Goal: Task Accomplishment & Management: Use online tool/utility

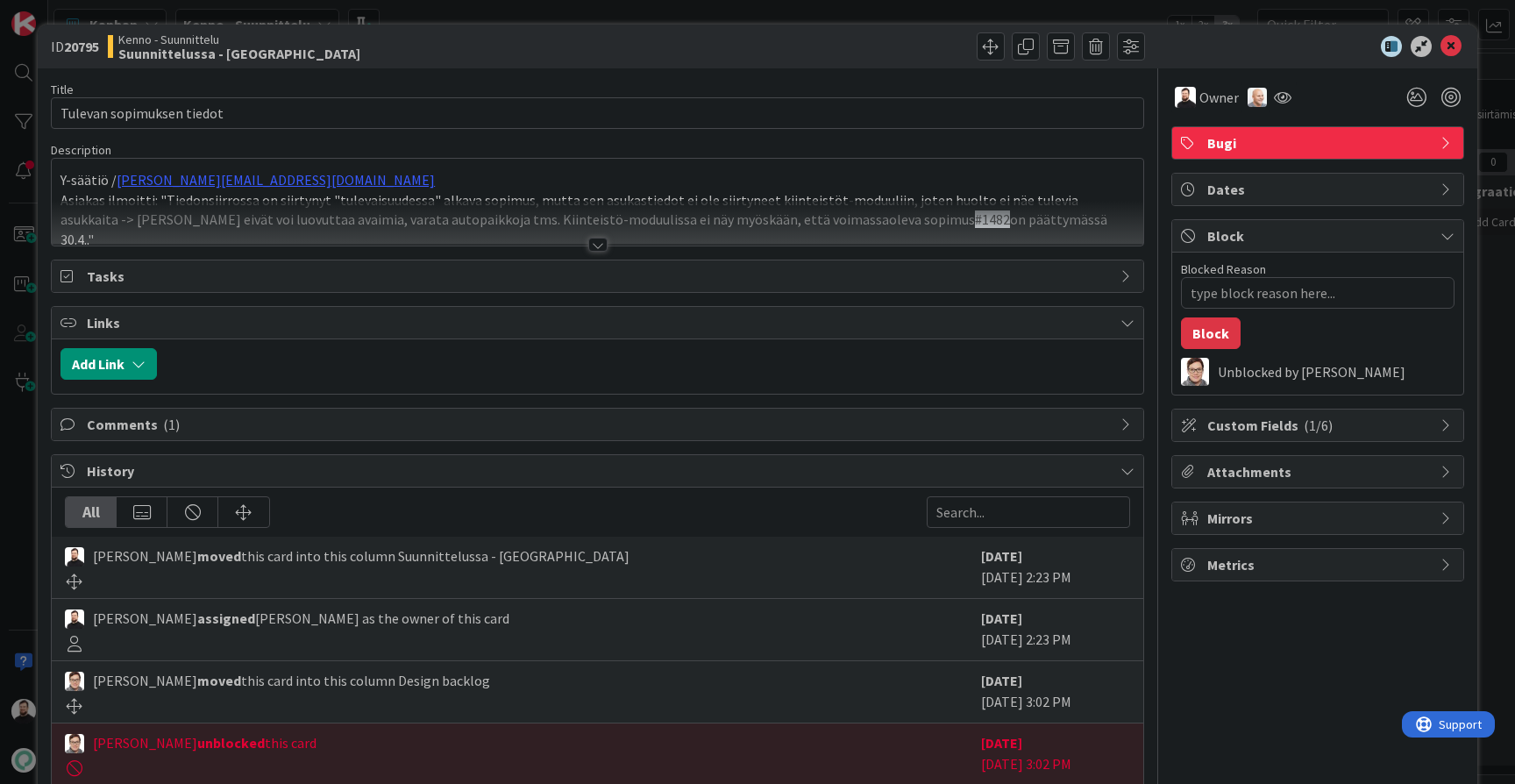
type textarea "x"
click at [590, 243] on div at bounding box center [598, 245] width 19 height 14
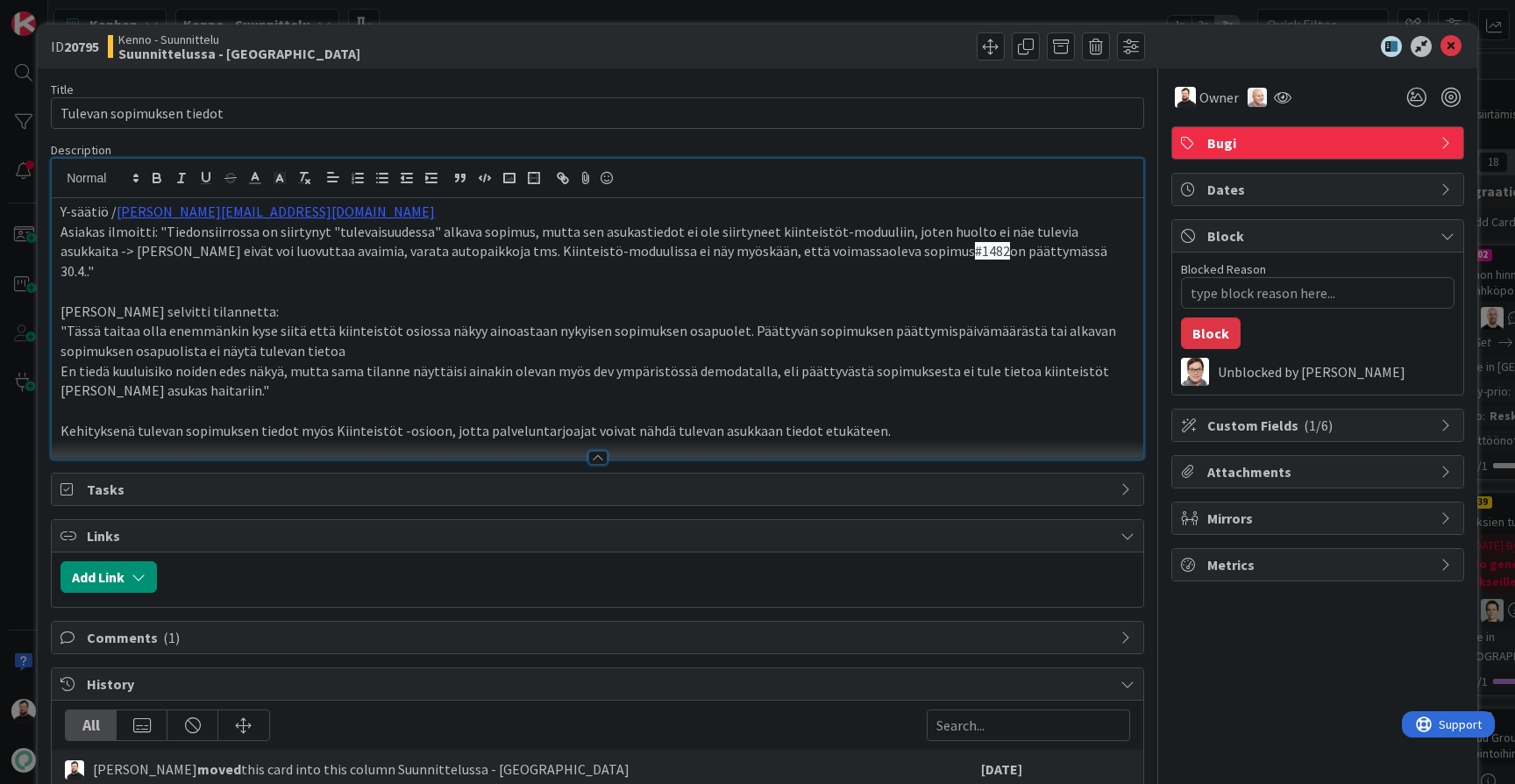
click at [920, 401] on p at bounding box center [598, 410] width 1075 height 20
click at [920, 421] on p "Kehityksenä tulevan sopimuksen tiedot myös Kiinteistöt -osioon, jotta palvelunt…" at bounding box center [598, 431] width 1075 height 20
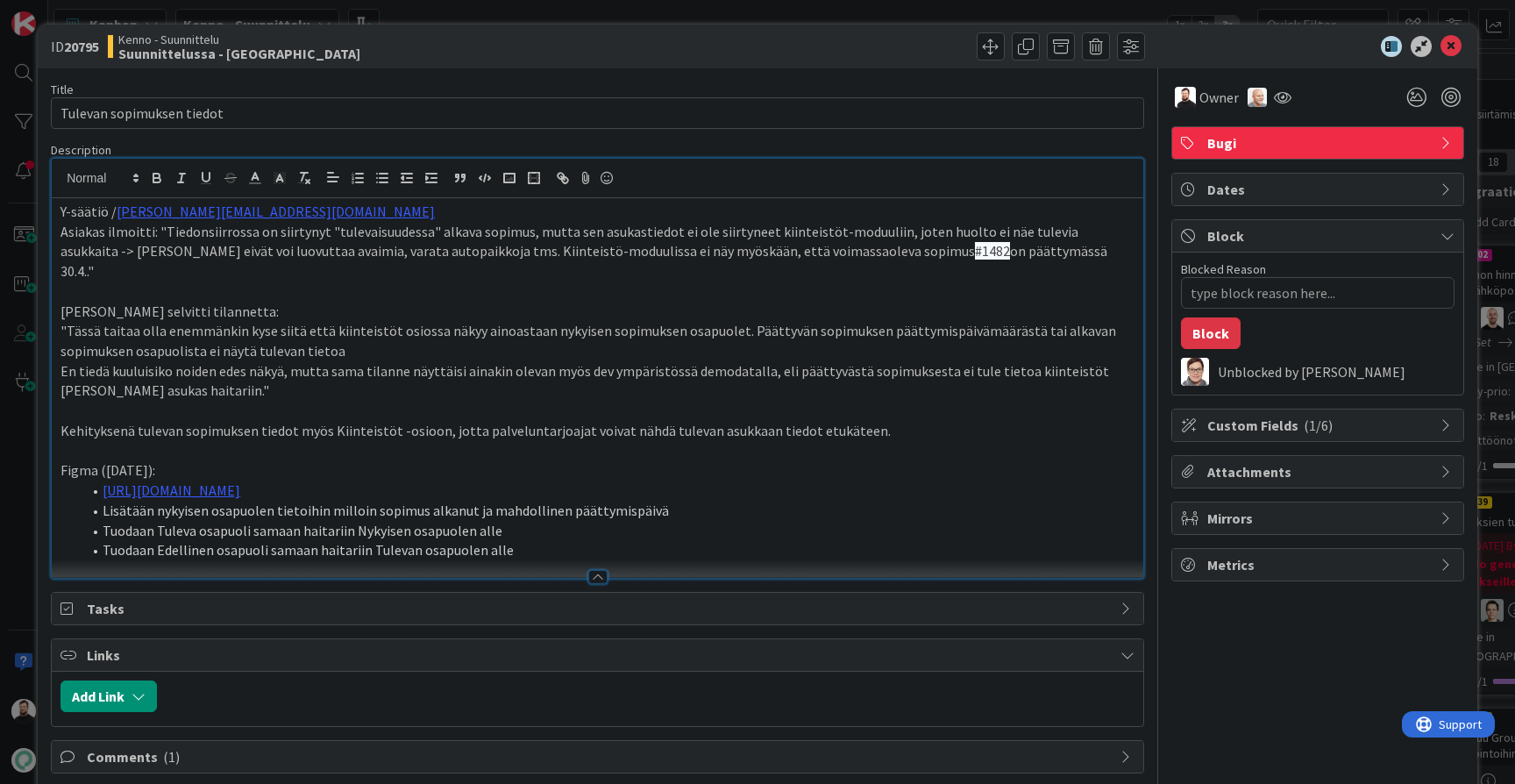
click at [553, 521] on li "Tuodaan Tuleva osapuoli samaan haitariin Nykyisen osapuolen alle" at bounding box center [608, 530] width 1053 height 20
click at [557, 540] on li "Tuodaan Edellinen osapuoli samaan haitariin Tulevan osapuolen alle" at bounding box center [608, 550] width 1053 height 20
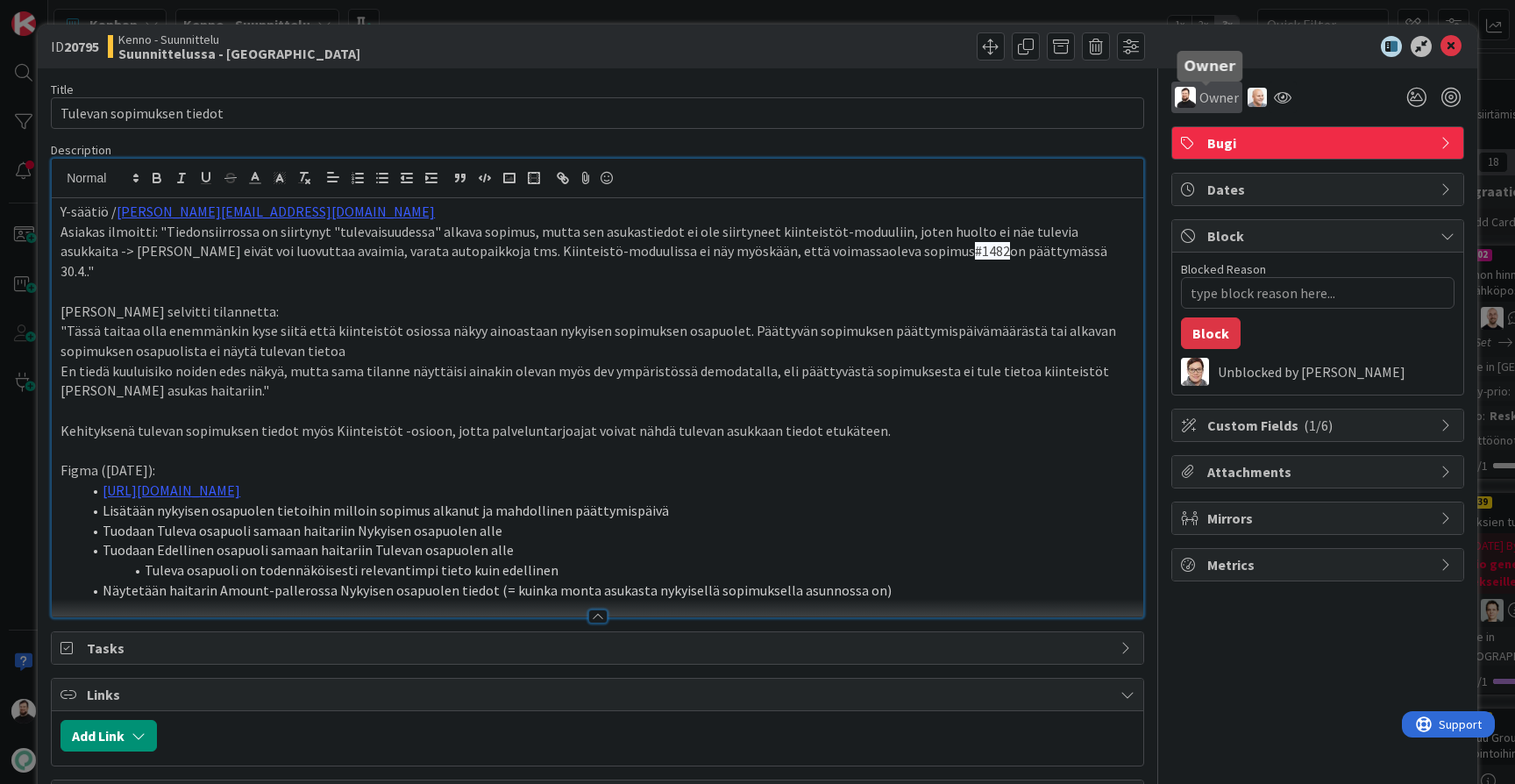
click at [1226, 96] on span "Owner" at bounding box center [1219, 98] width 40 height 21
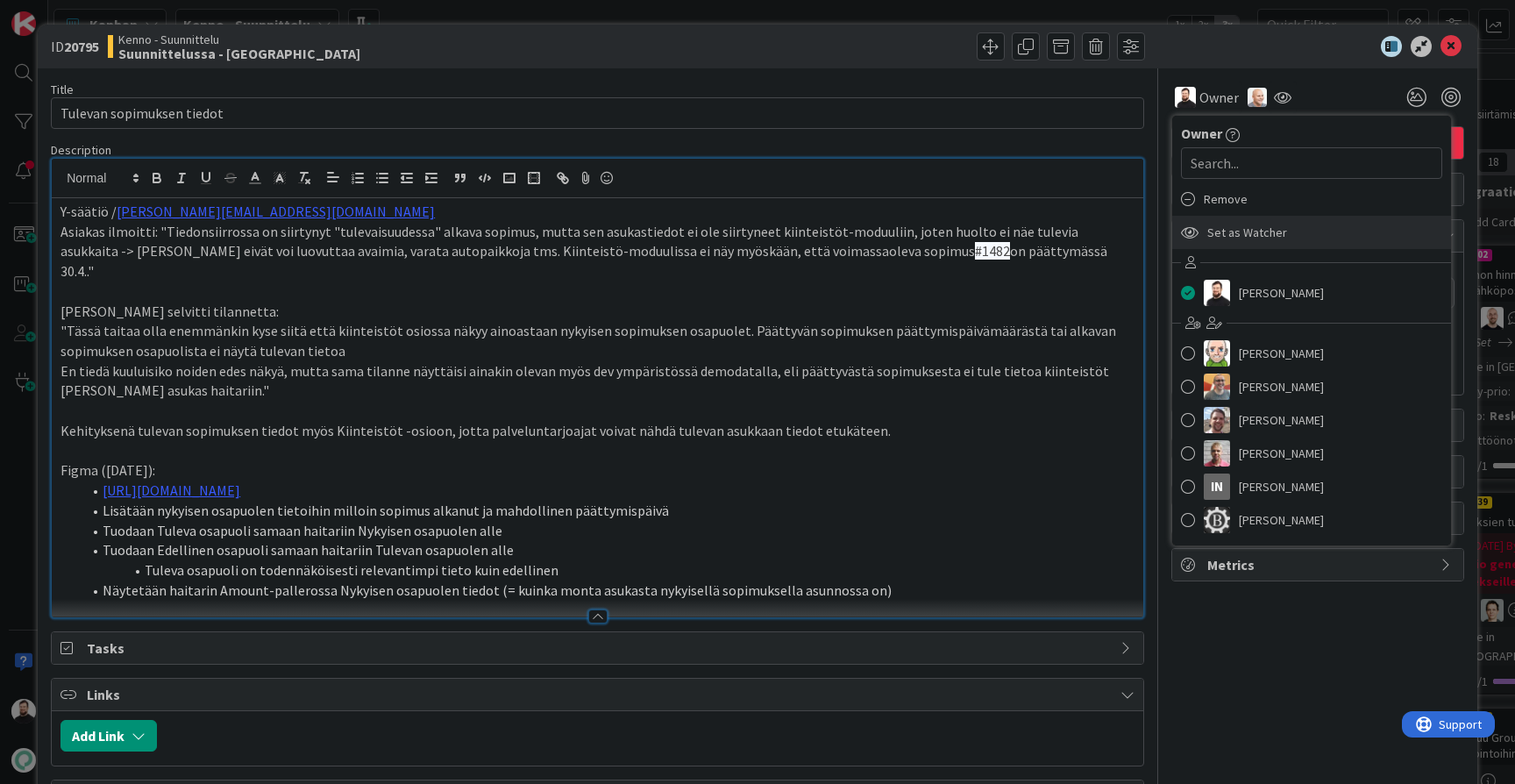
click at [1238, 226] on span "Set as Watcher" at bounding box center [1247, 231] width 79 height 26
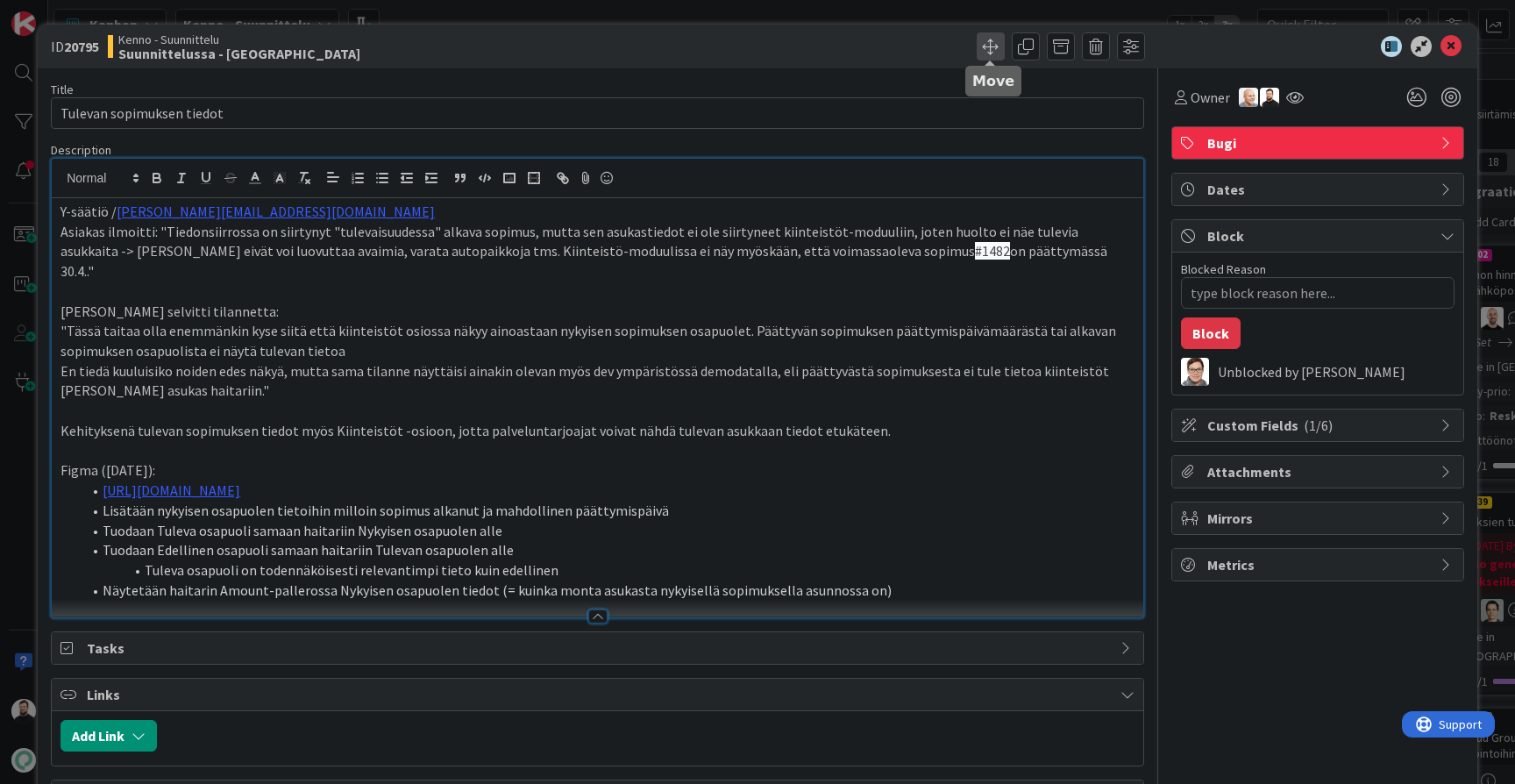
click at [992, 47] on span at bounding box center [990, 46] width 28 height 28
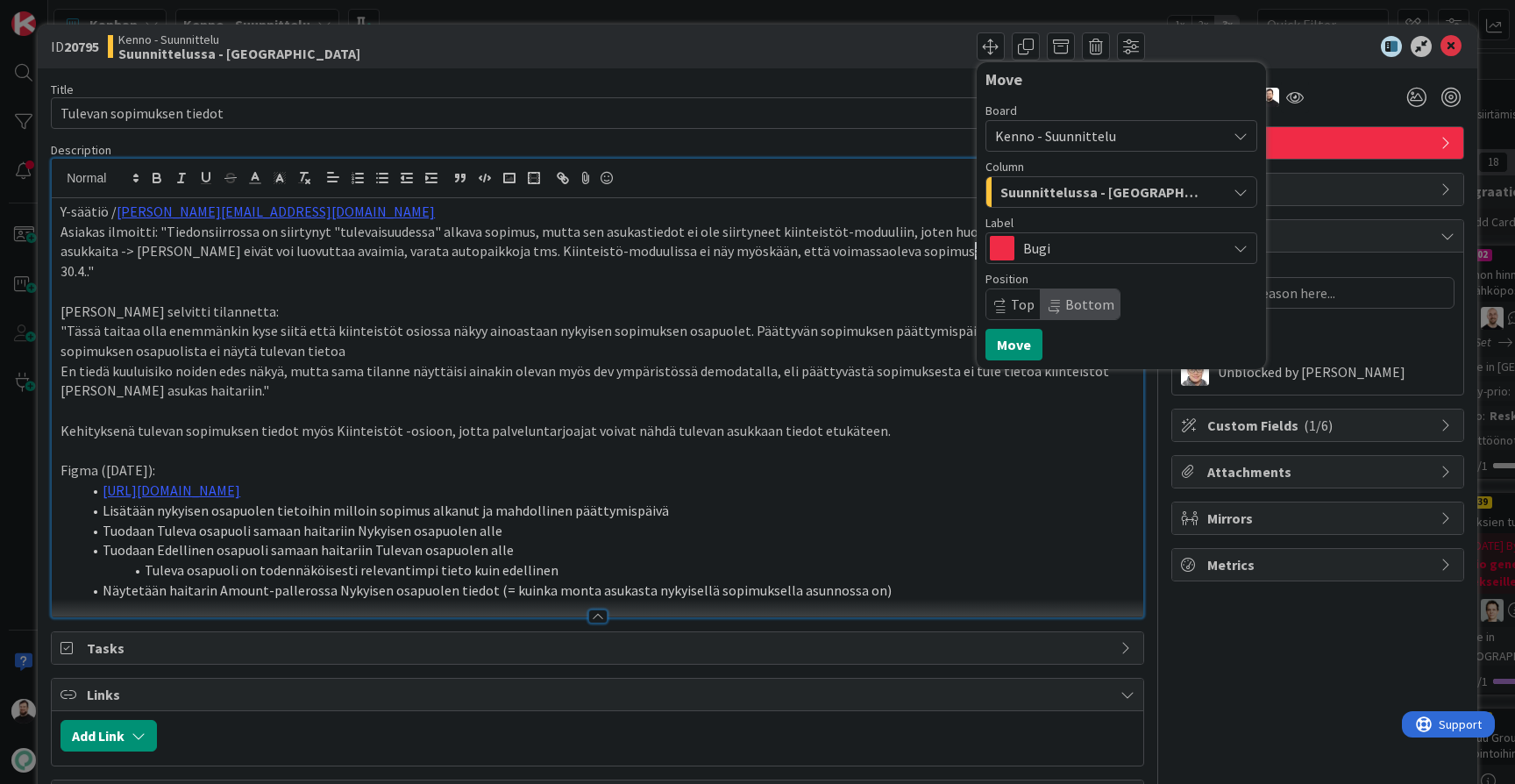
click at [937, 49] on div "Move Board Kenno - Suunnittelu Column Suunnittelussa - Rautalangat Label Bugi P…" at bounding box center [873, 46] width 543 height 28
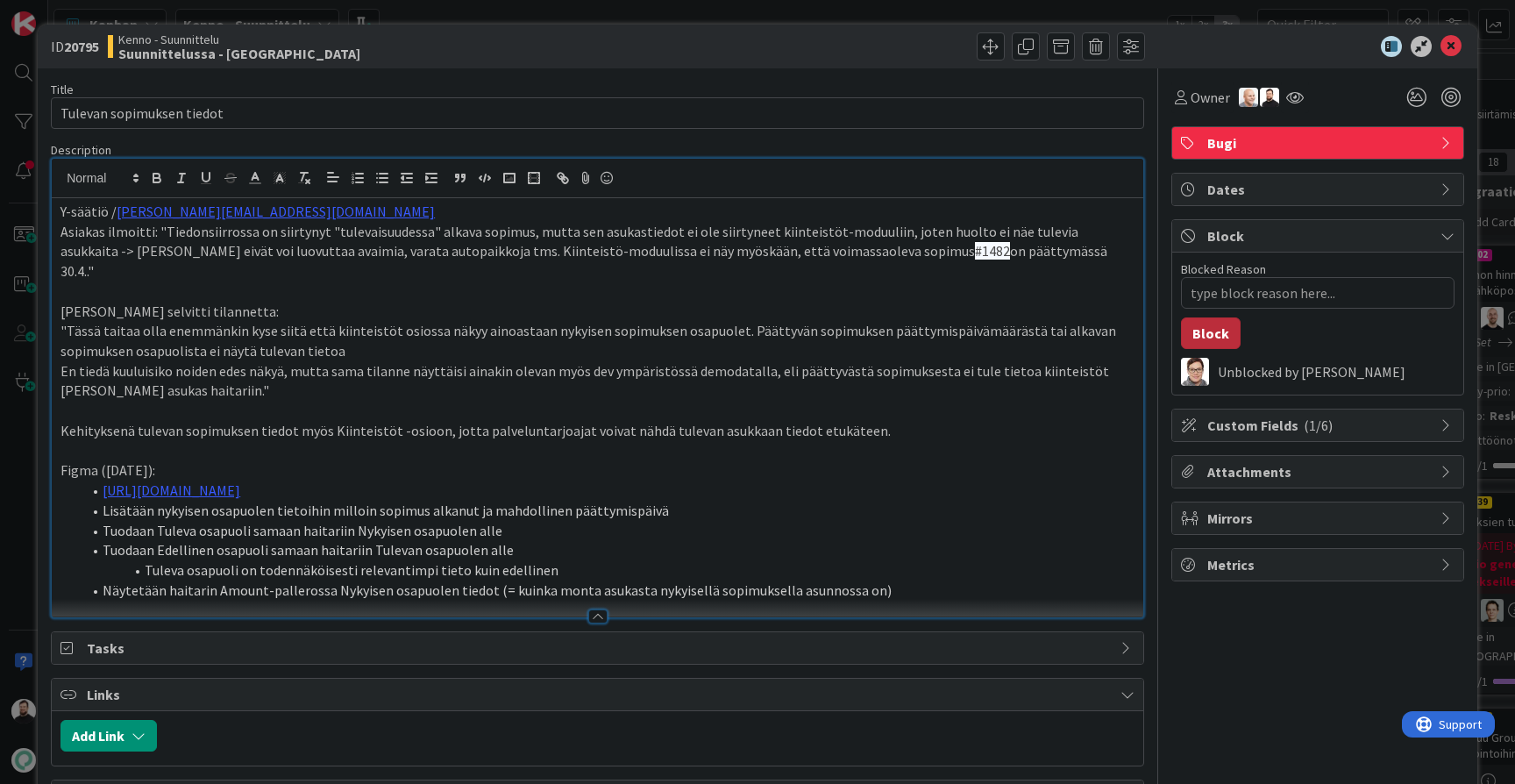
click at [1226, 332] on button "Block" at bounding box center [1211, 333] width 60 height 32
type textarea "x"
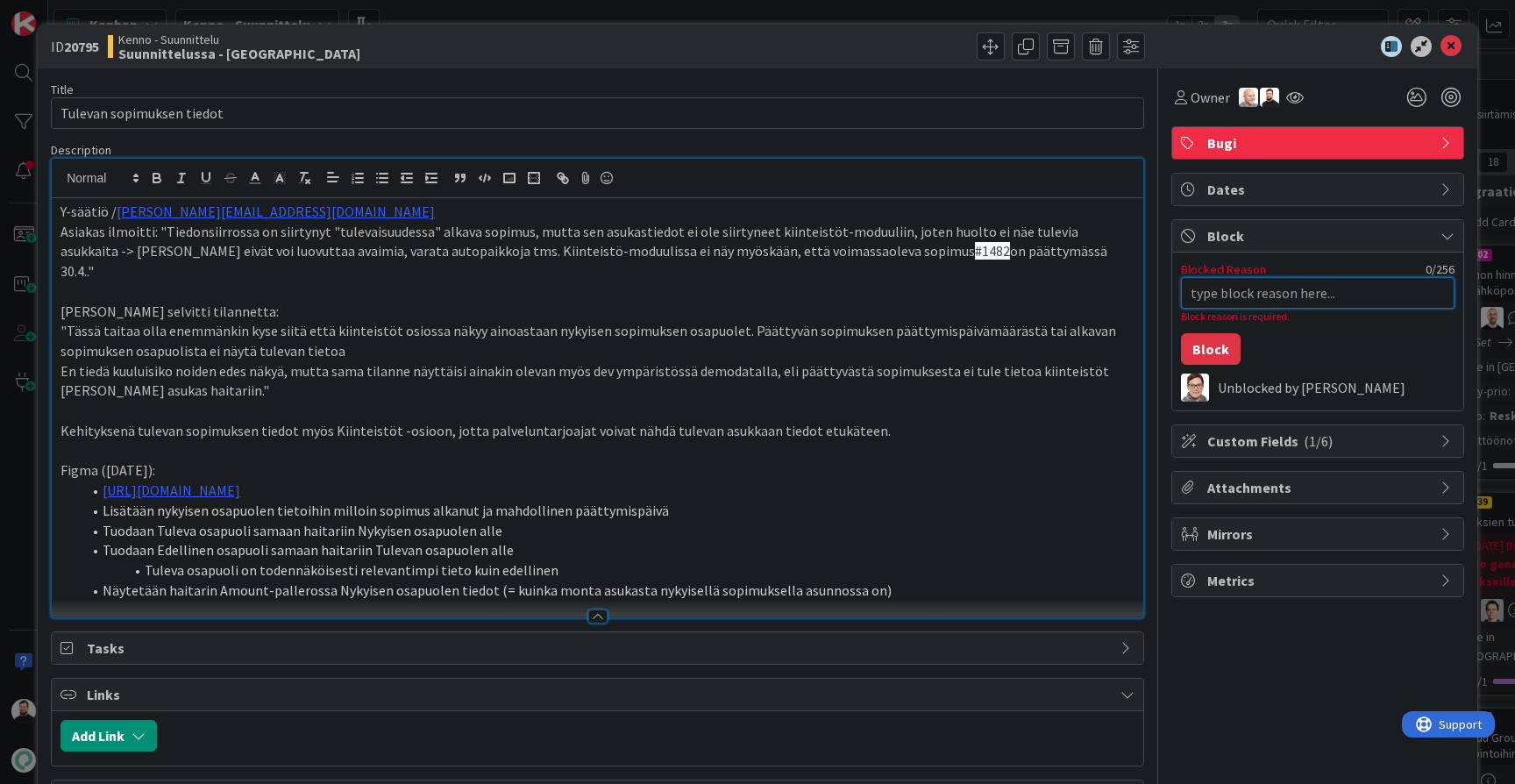
click at [1273, 291] on textarea "Blocked Reason" at bounding box center [1318, 292] width 274 height 32
type textarea "D"
type textarea "x"
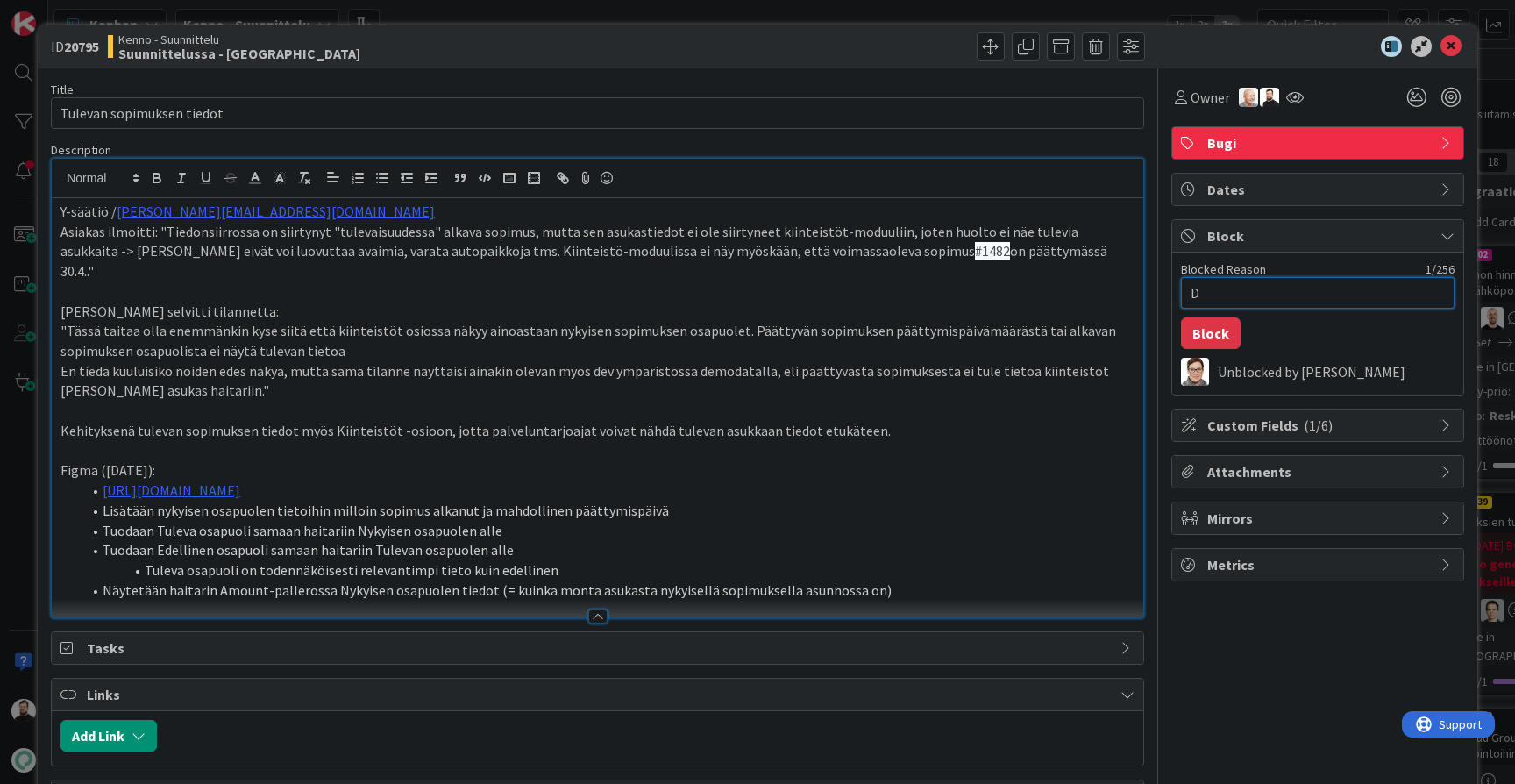
type textarea "De"
type textarea "x"
type textarea "Des"
type textarea "x"
type textarea "Desi"
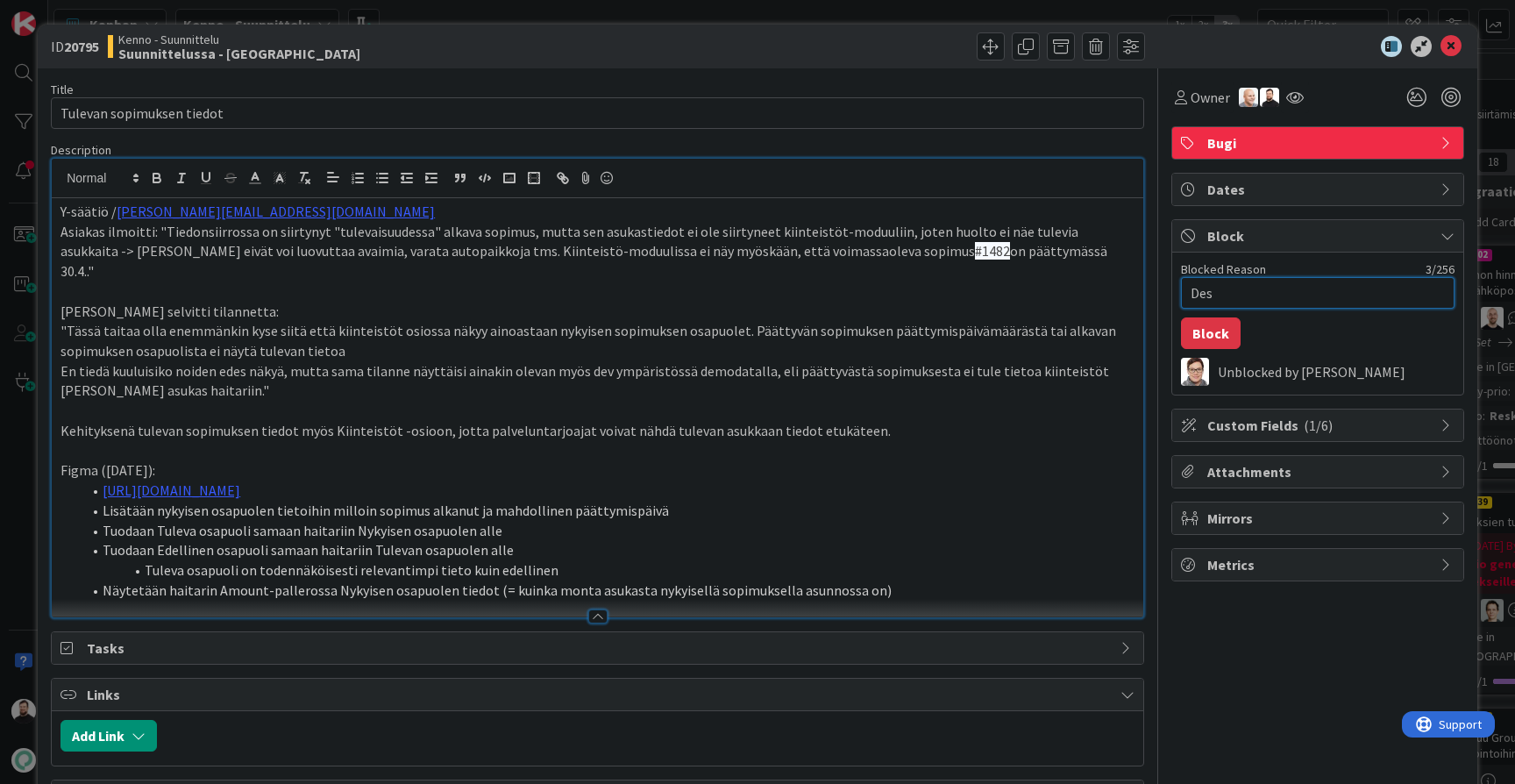
type textarea "x"
type textarea "Desig"
type textarea "x"
type textarea "Design"
type textarea "x"
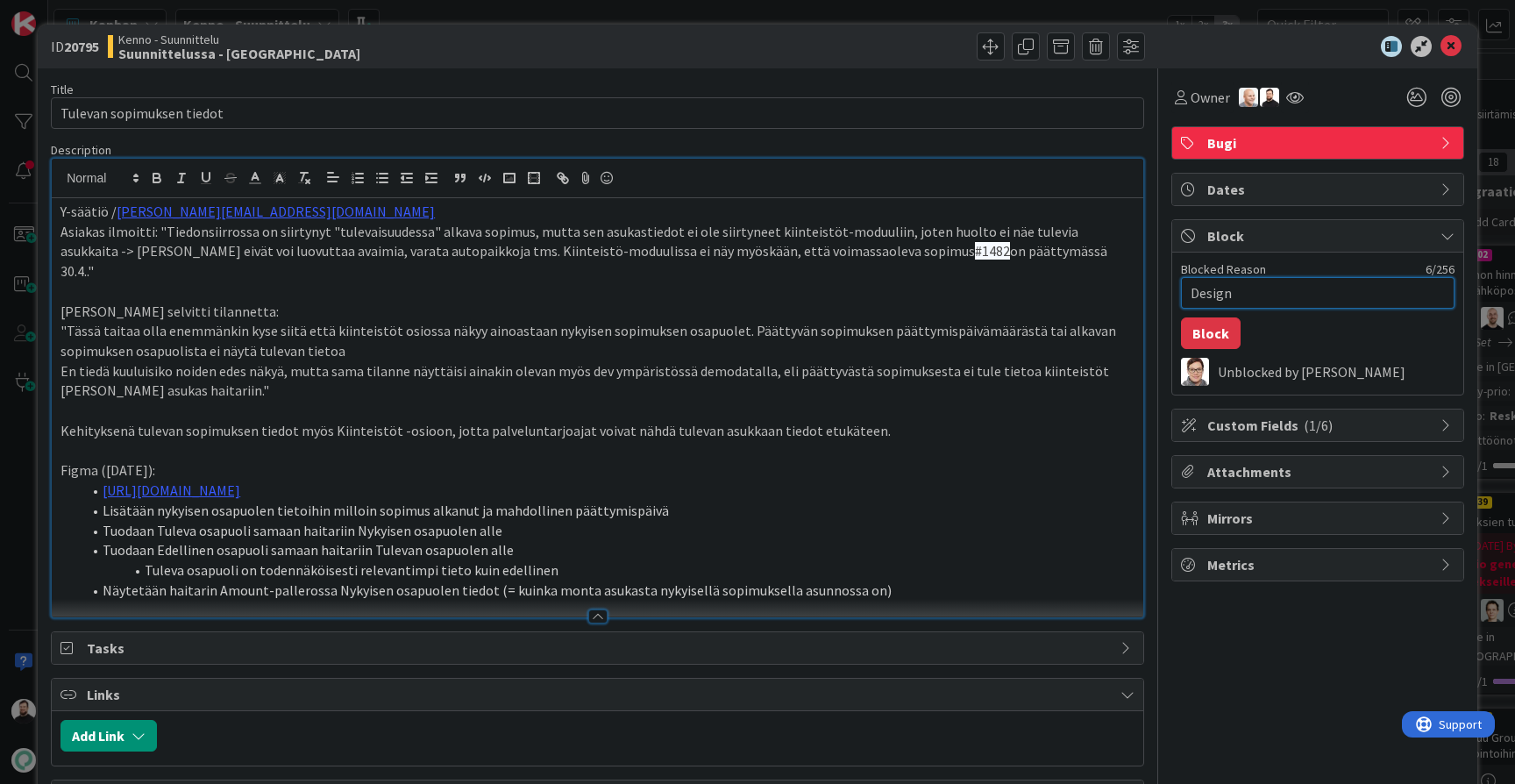
type textarea "Design"
type textarea "x"
type textarea "Design s"
type textarea "x"
type textarea "Design sy"
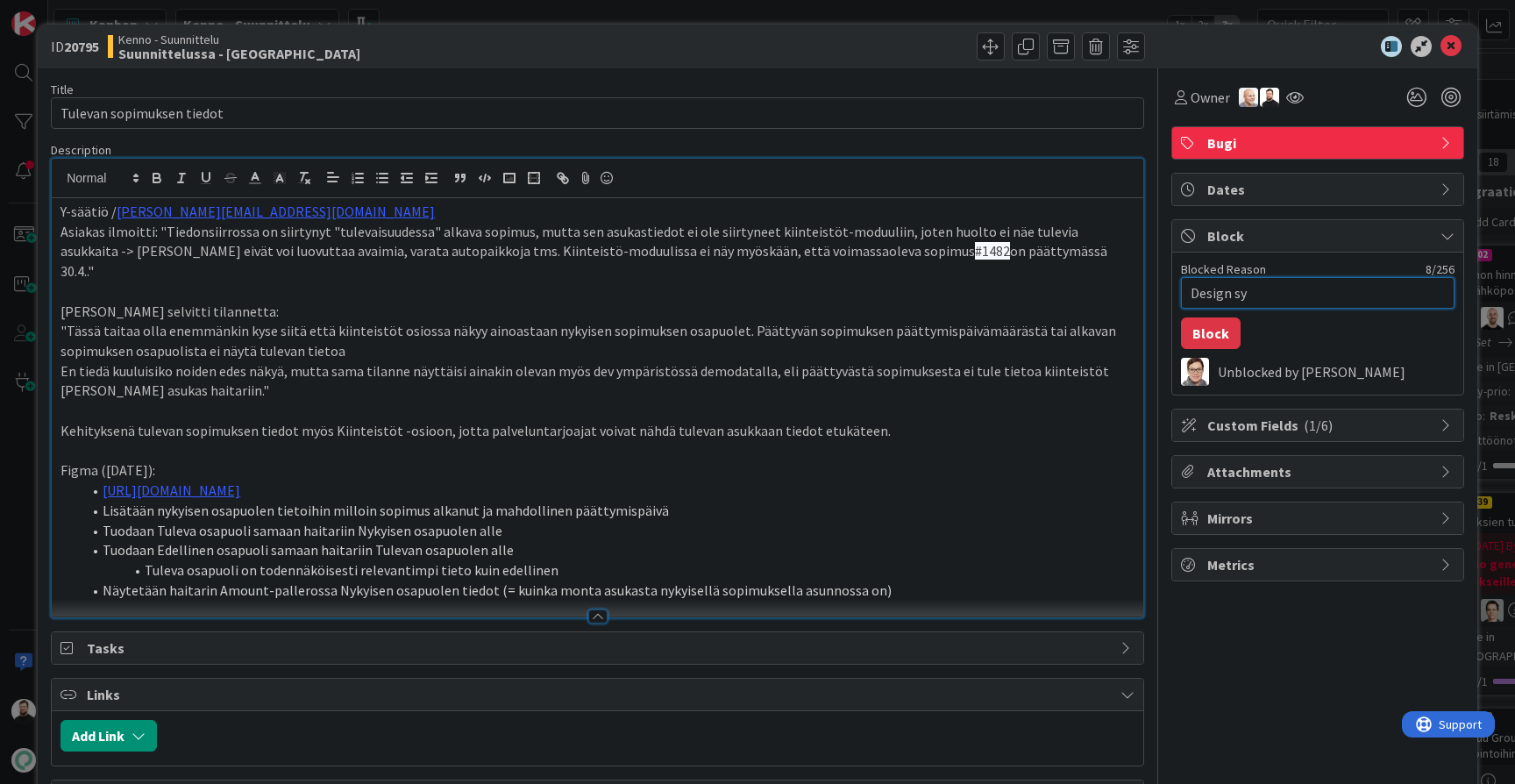
type textarea "x"
type textarea "Design syn"
type textarea "x"
type textarea "Design synk"
type textarea "x"
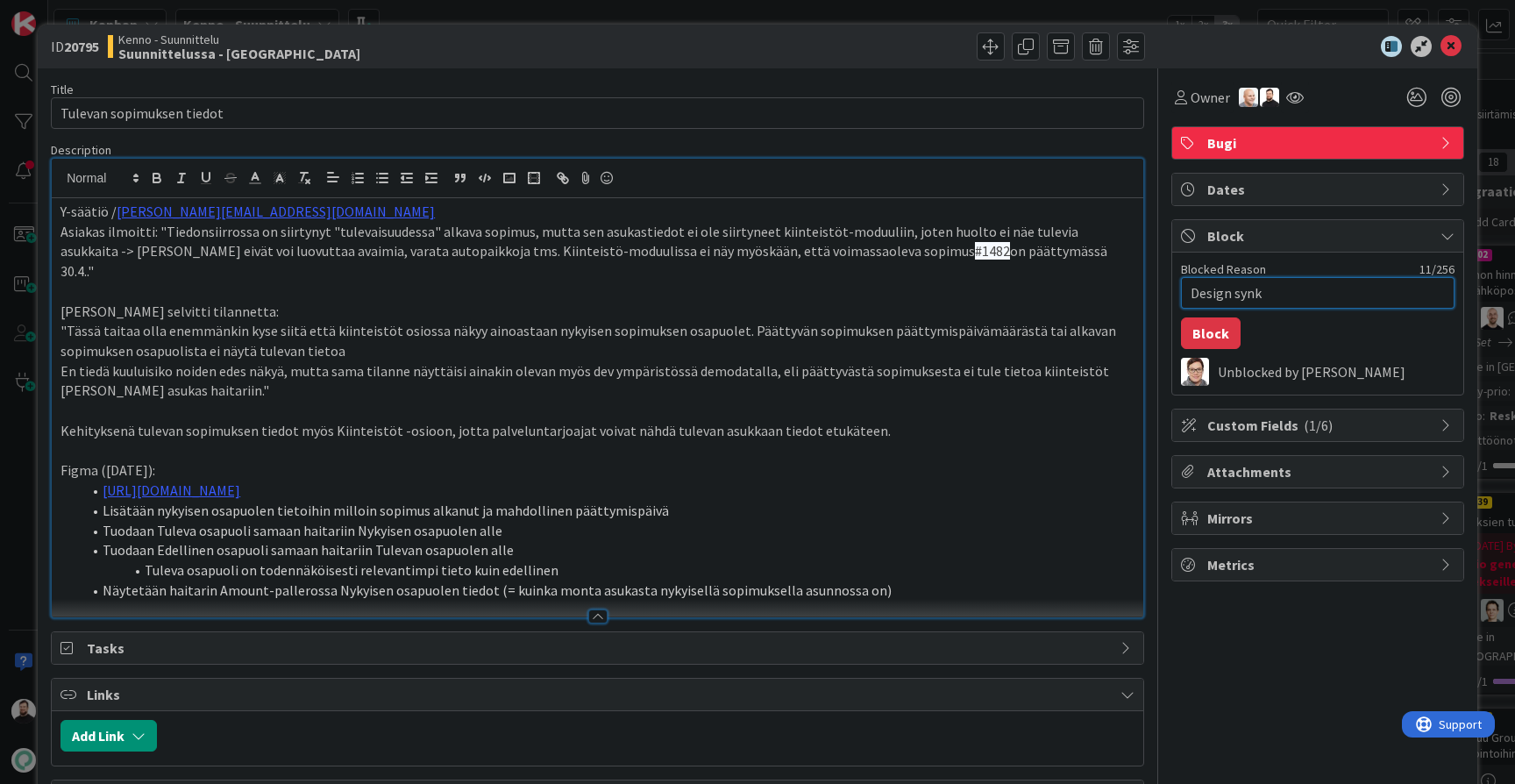
type textarea "Design synkk"
type textarea "x"
type textarea "Design synkka"
type textarea "x"
type textarea "Design synkka"
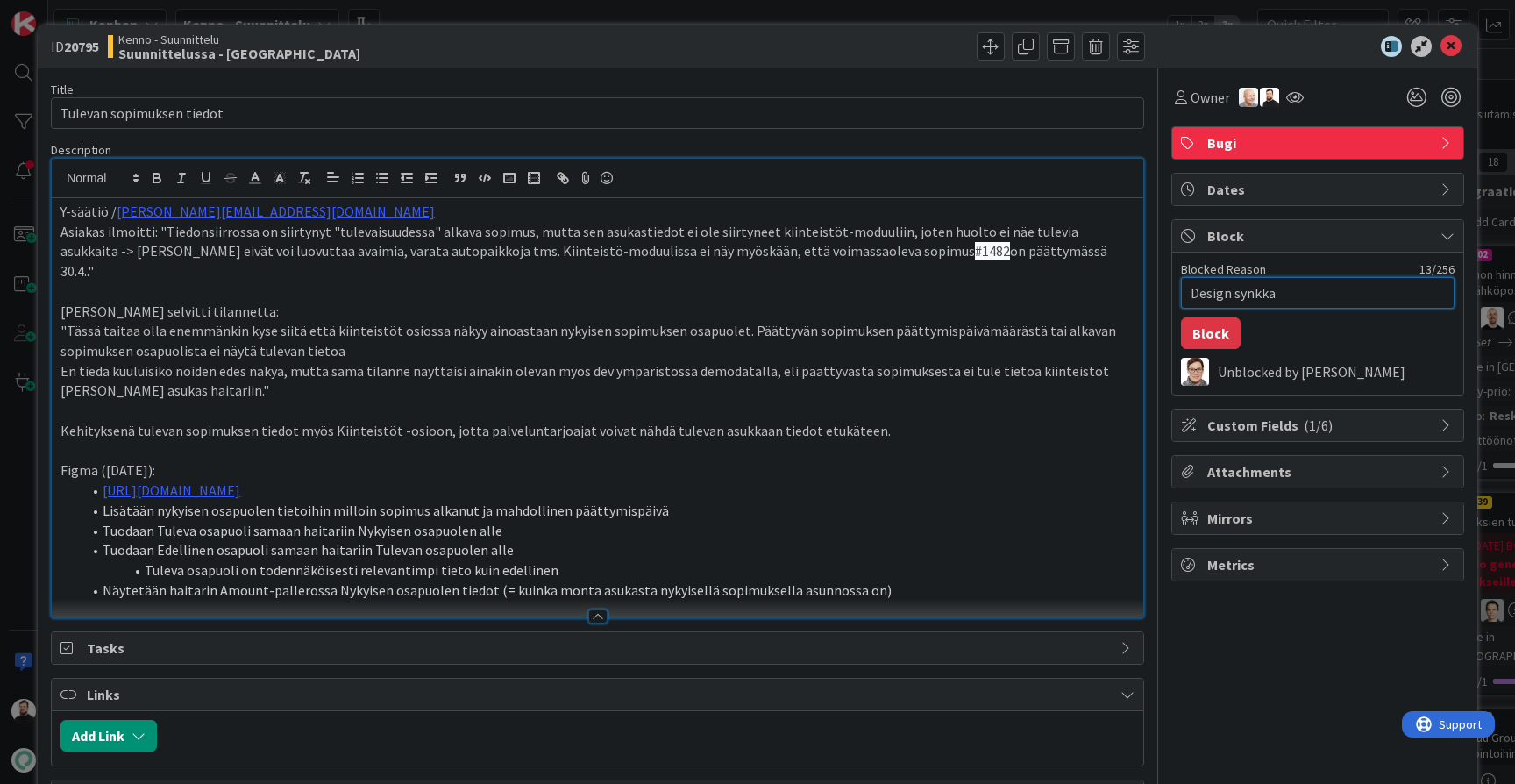
type textarea "x"
type textarea "Design synkka 1"
type textarea "x"
type textarea "Design synkka 19"
type textarea "x"
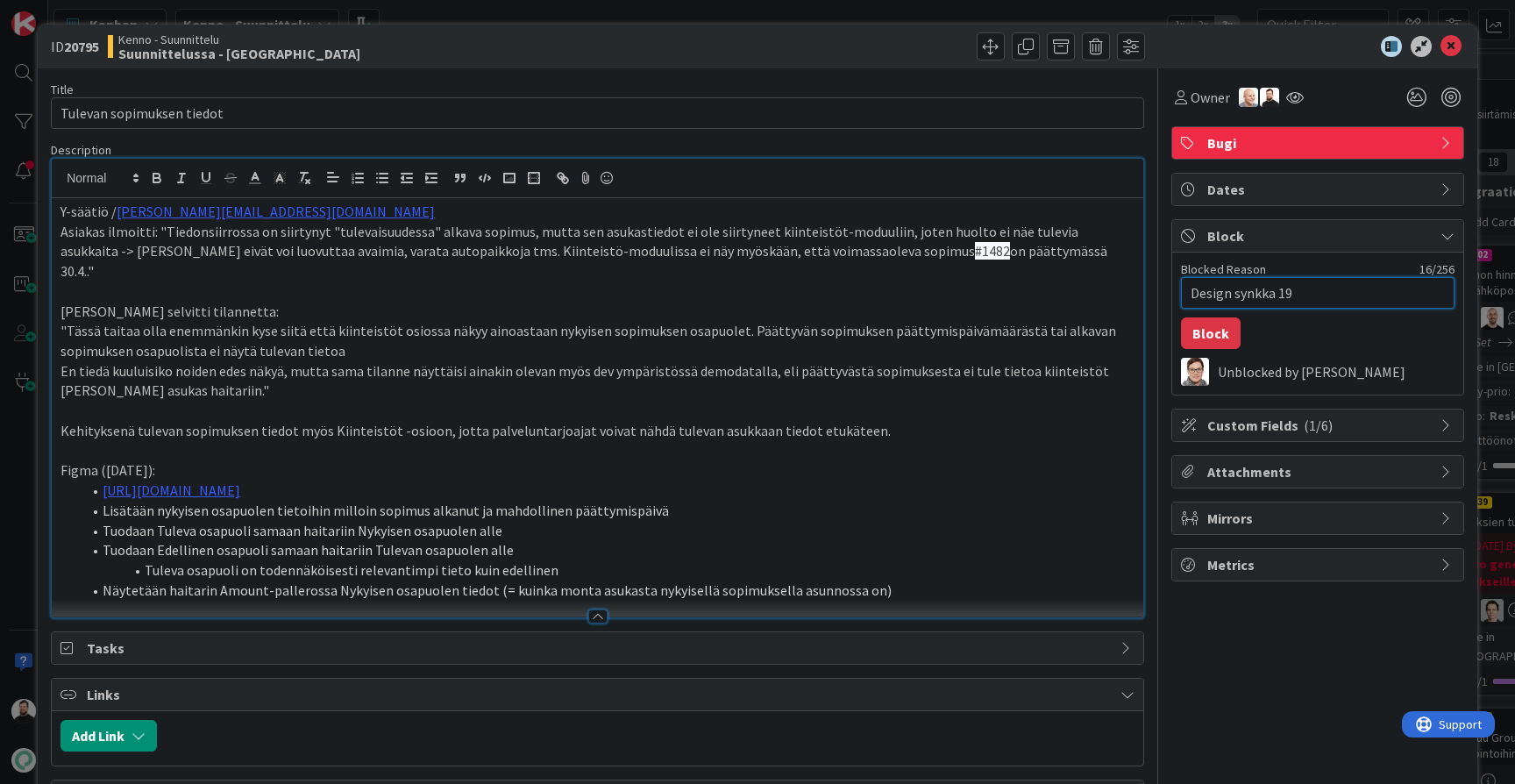
type textarea "Design synkka 19."
type textarea "x"
type textarea "Design synkka 19.8"
type textarea "x"
type textarea "Design synkka 19.8."
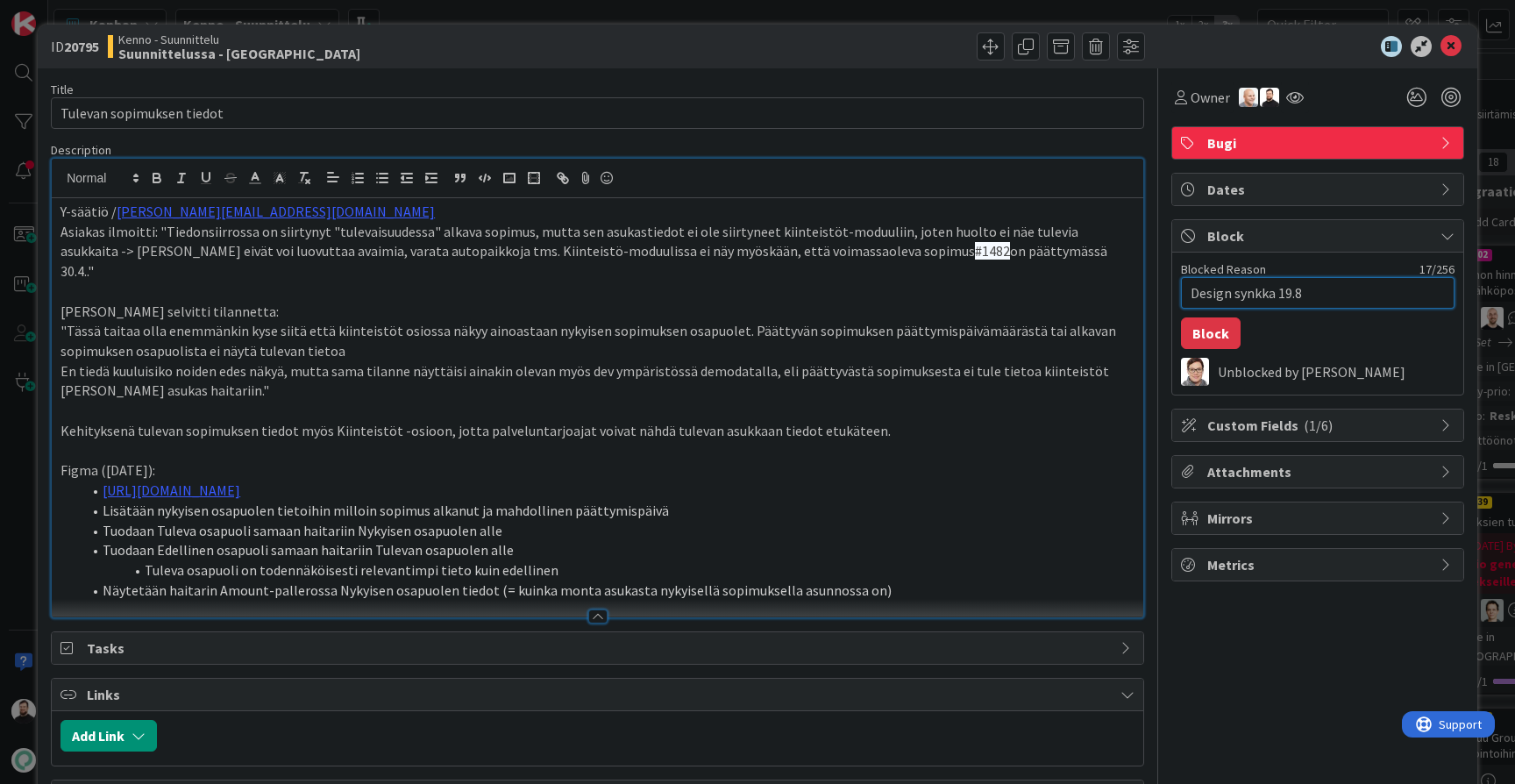
type textarea "x"
type textarea "Design synkka 19.8.2"
type textarea "x"
type textarea "Design synkka [DATE]"
type textarea "x"
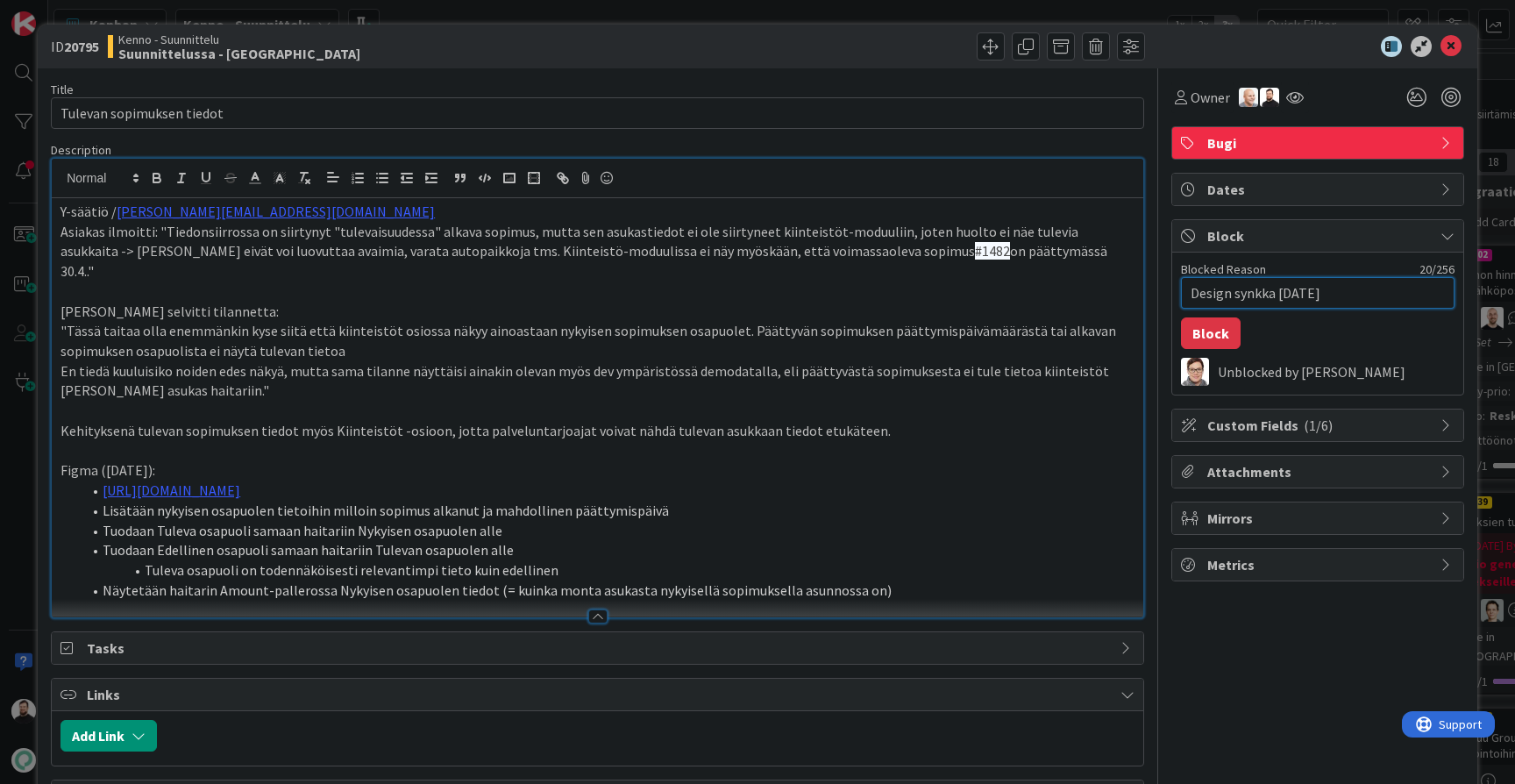
type textarea "Design synkka 19.8.202"
type textarea "x"
type textarea "Design synkka [DATE]"
type textarea "x"
type textarea "Design synkka [DATE]"
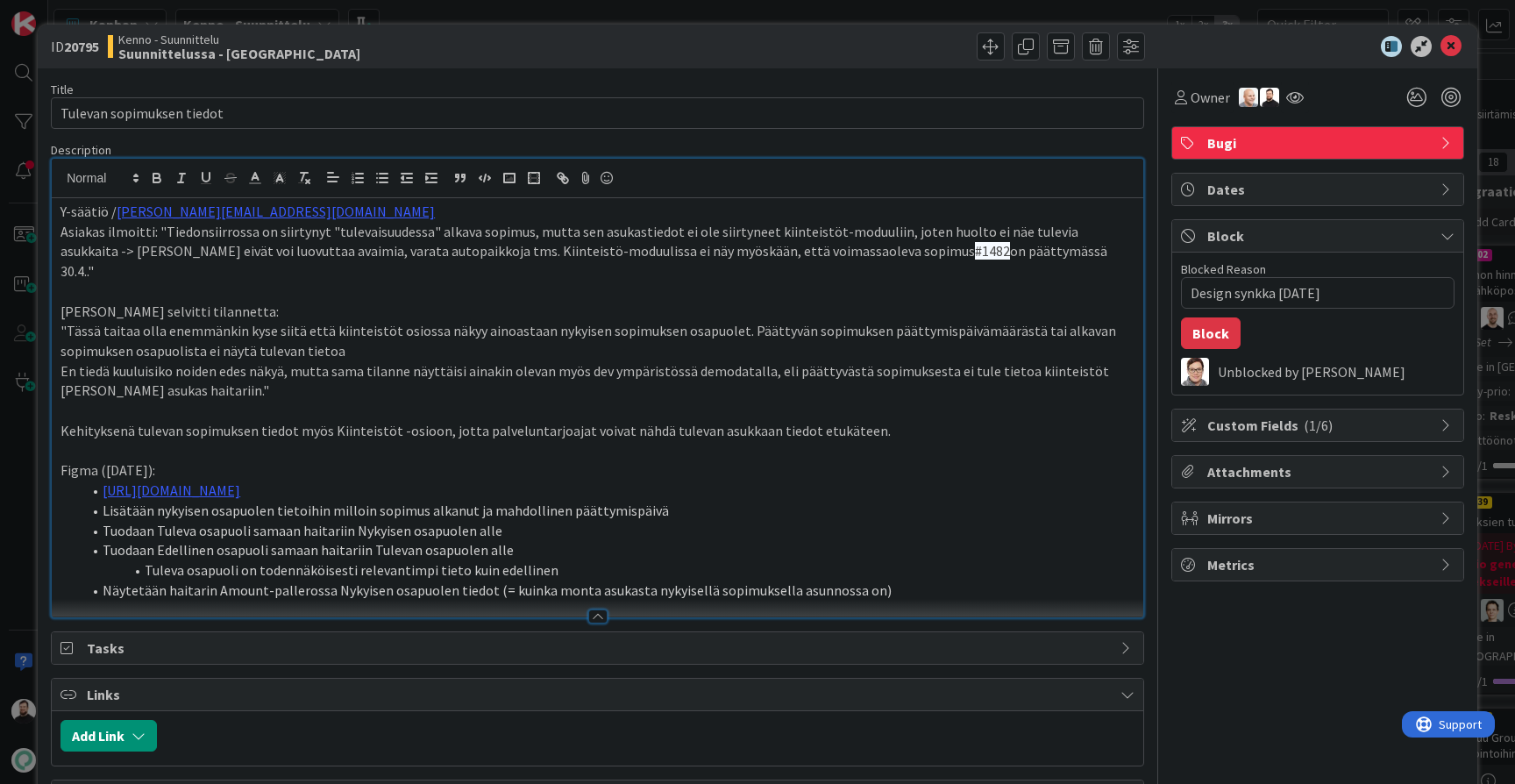
click at [1459, 72] on div "Owner Owner [PERSON_NAME] [PERSON_NAME] [PERSON_NAME] [PERSON_NAME] [PERSON_NAM…" at bounding box center [1318, 91] width 293 height 45
click at [1453, 50] on icon at bounding box center [1451, 46] width 21 height 21
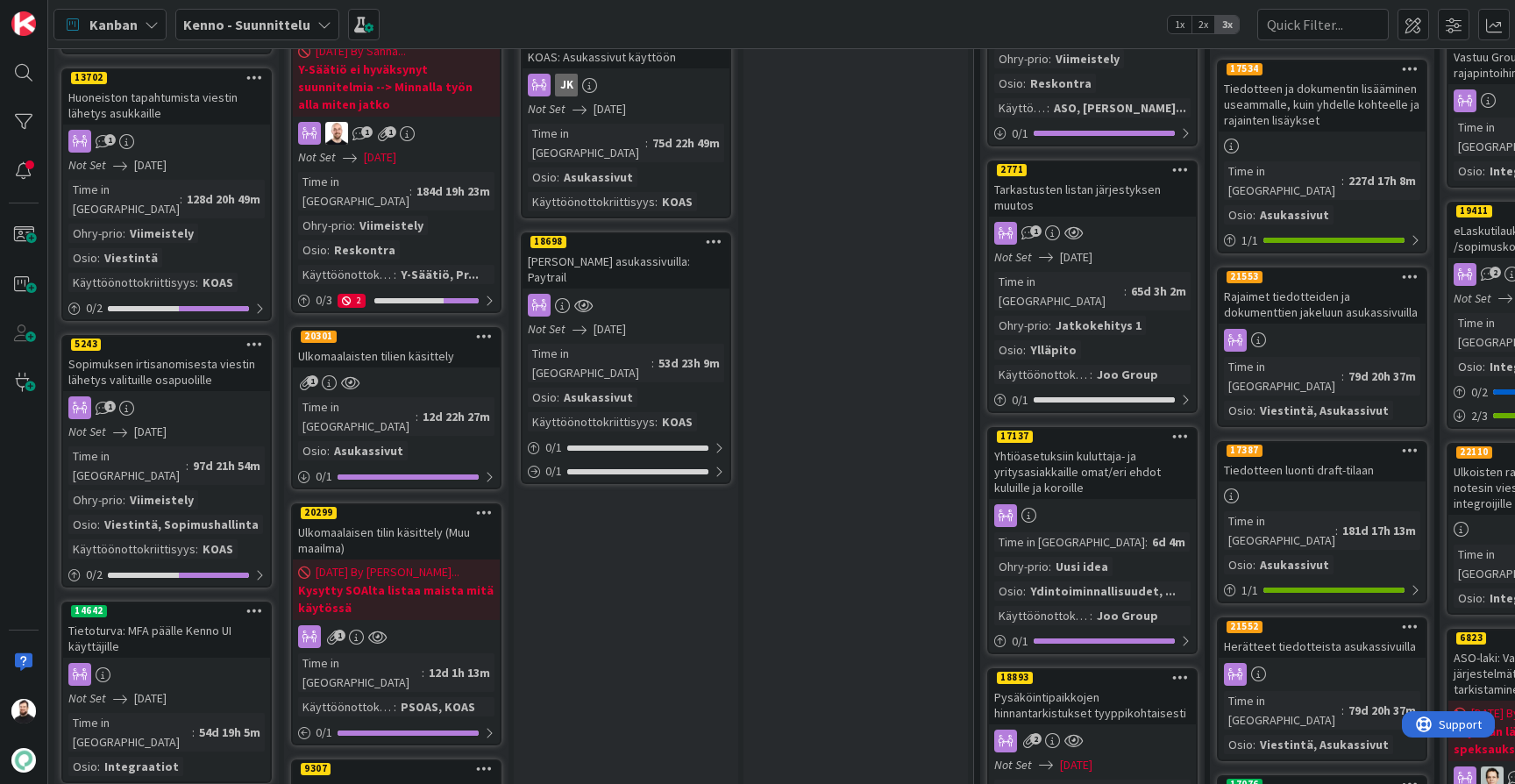
scroll to position [685, 0]
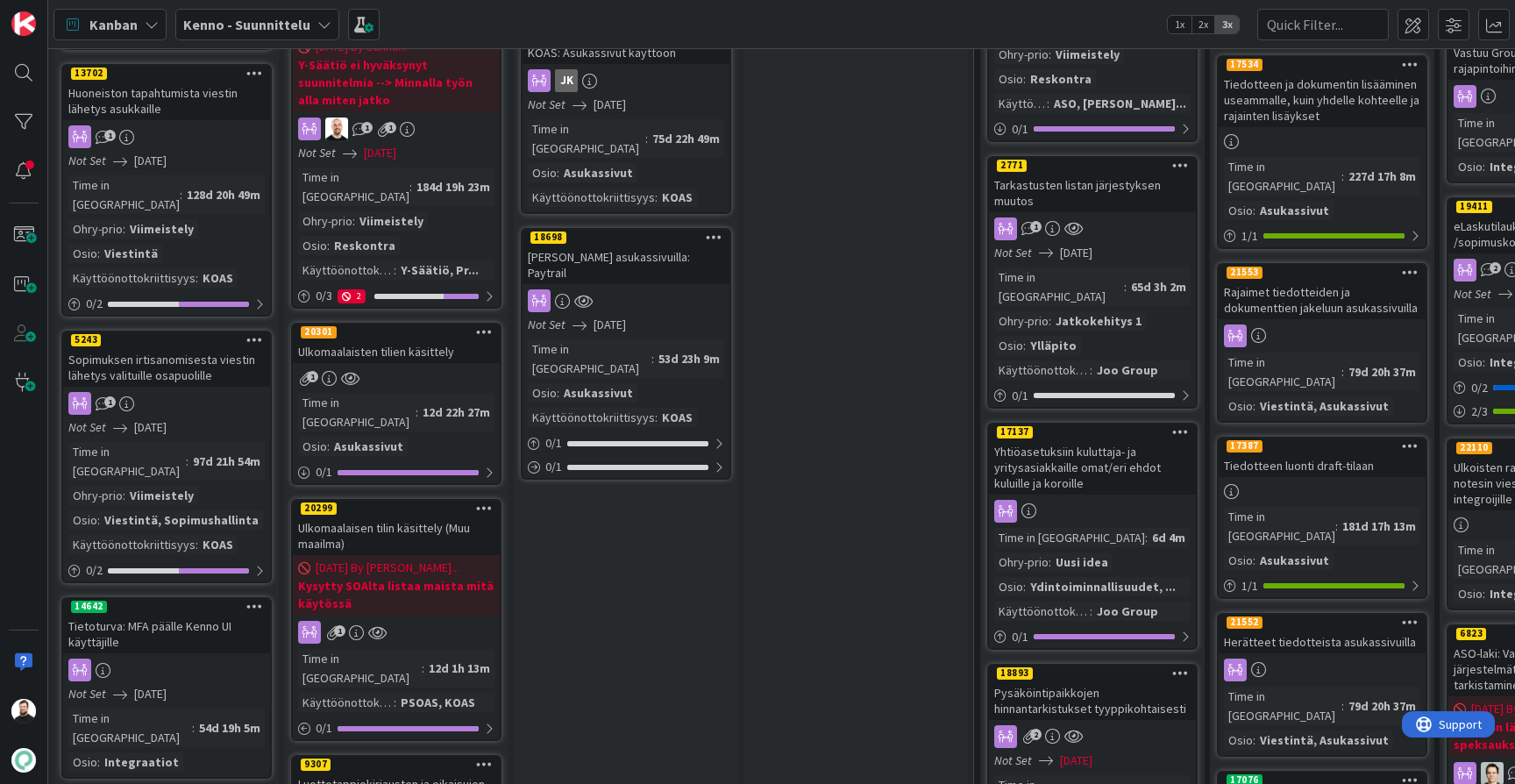
click at [415, 340] on div "Ulkomaalaisten tilien käsittely" at bounding box center [397, 351] width 207 height 23
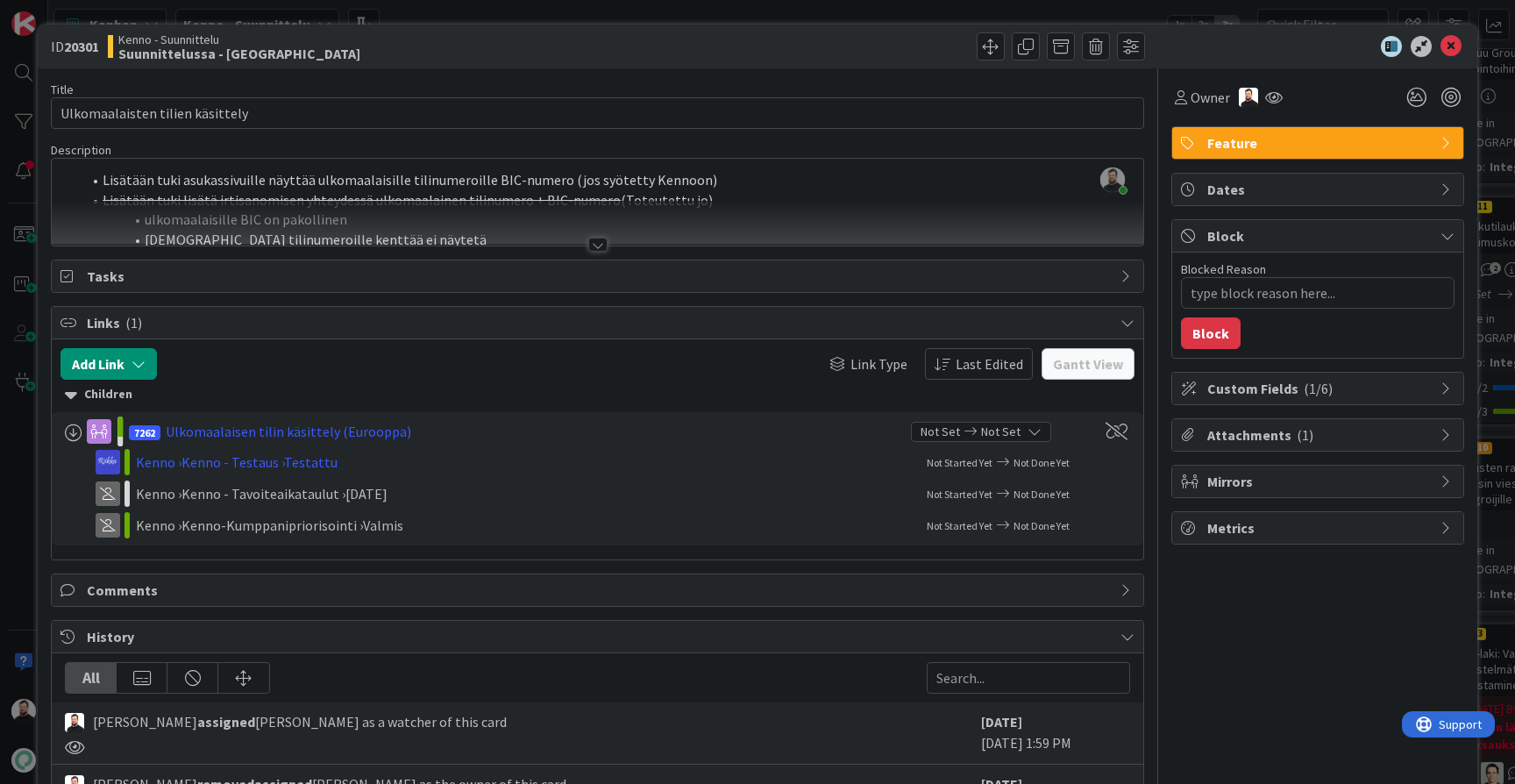
click at [597, 243] on div at bounding box center [598, 245] width 19 height 14
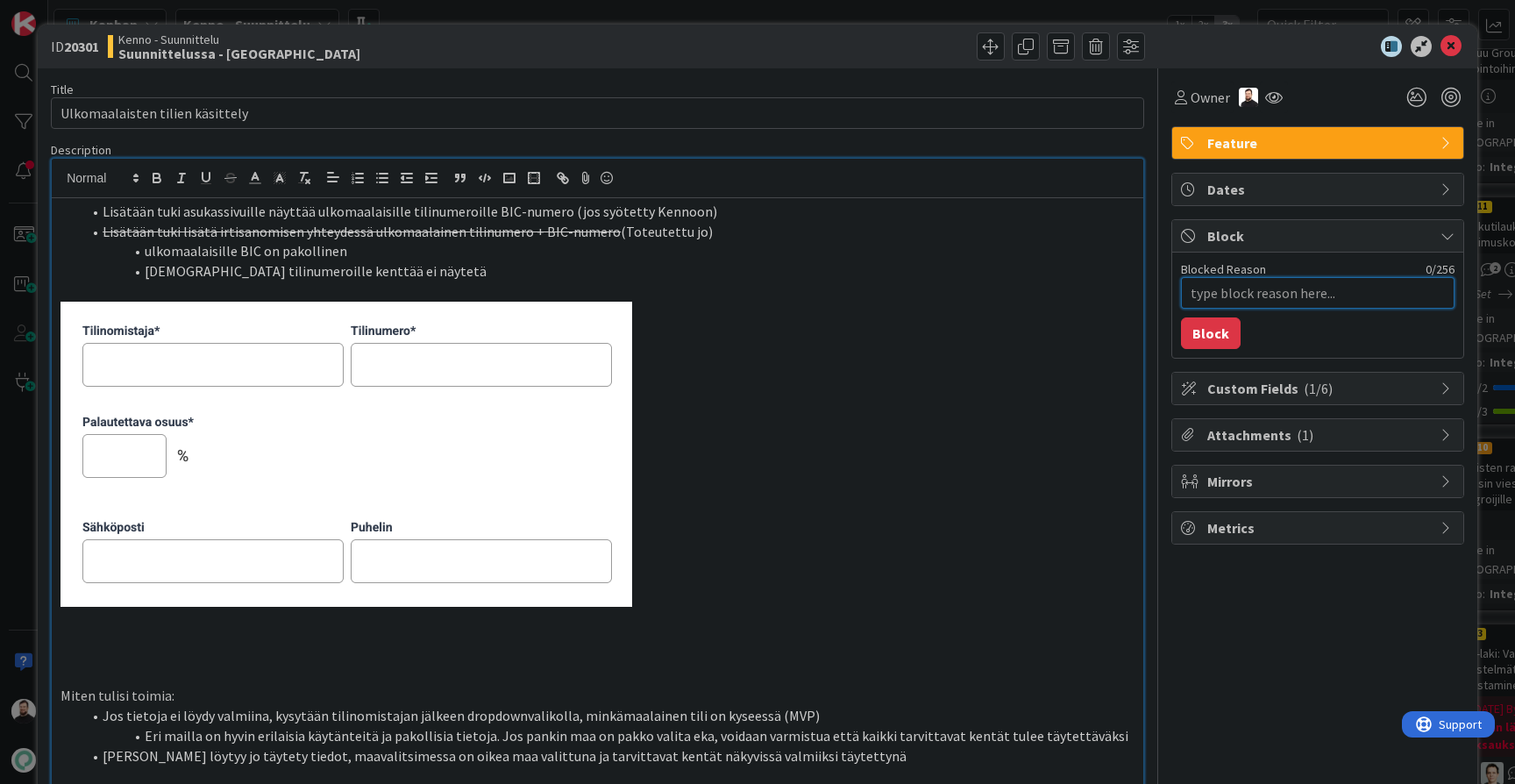
click at [1260, 298] on textarea "Blocked Reason" at bounding box center [1318, 292] width 274 height 32
type textarea "x"
type textarea "D"
type textarea "x"
type textarea "De"
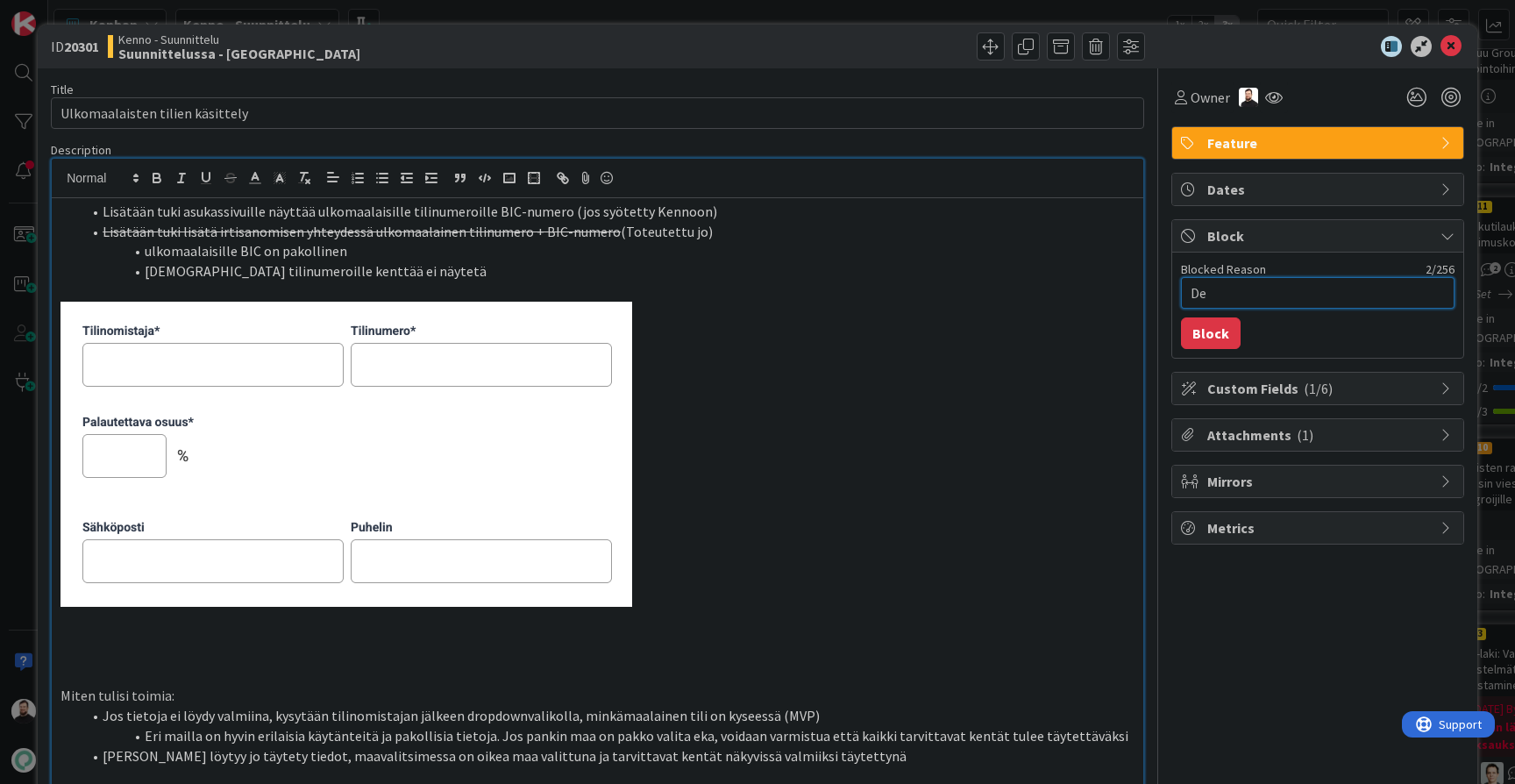
type textarea "x"
type textarea "Des"
type textarea "x"
type textarea "Desi"
type textarea "x"
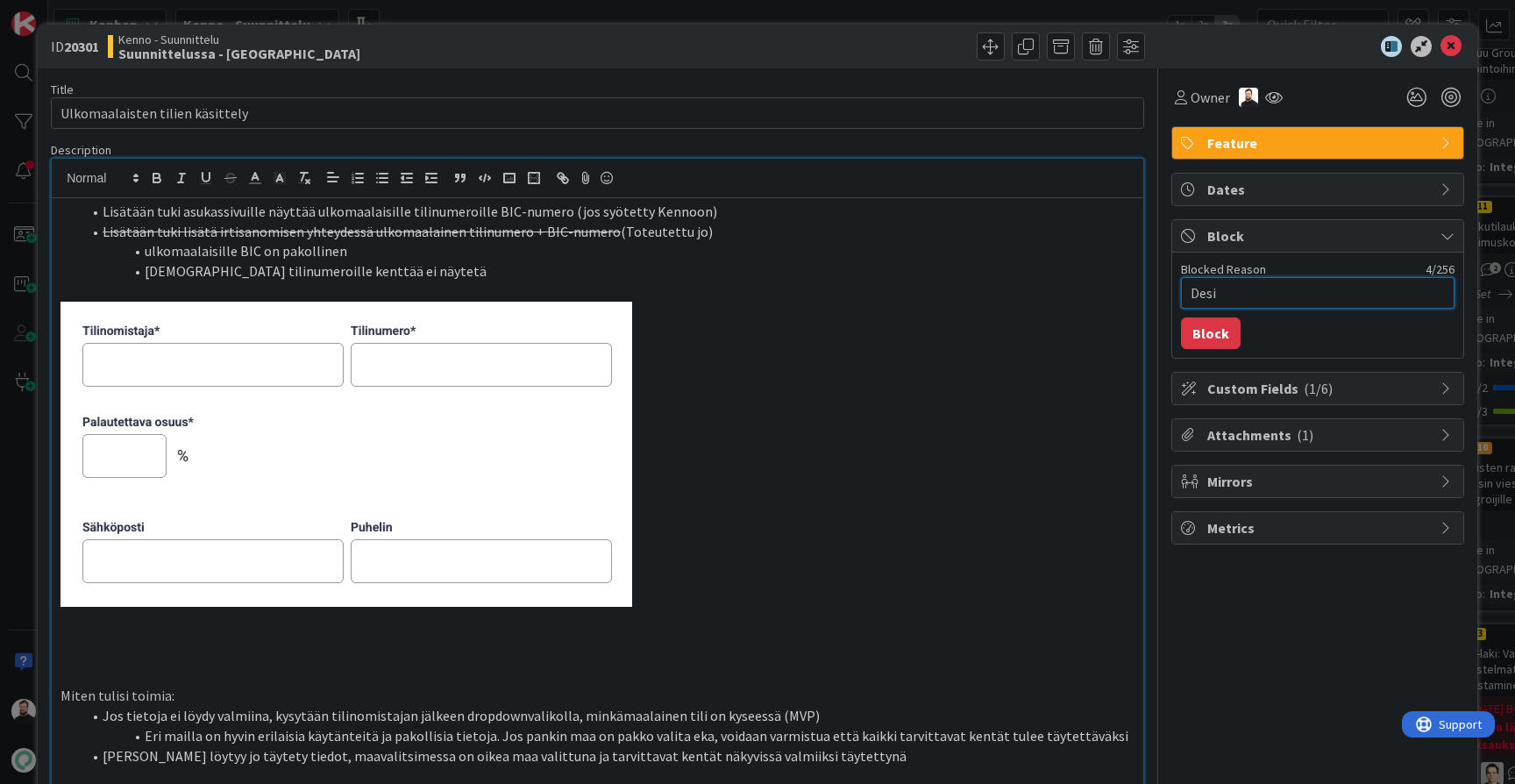
type textarea "Desig"
type textarea "x"
type textarea "Design"
type textarea "x"
type textarea "Design"
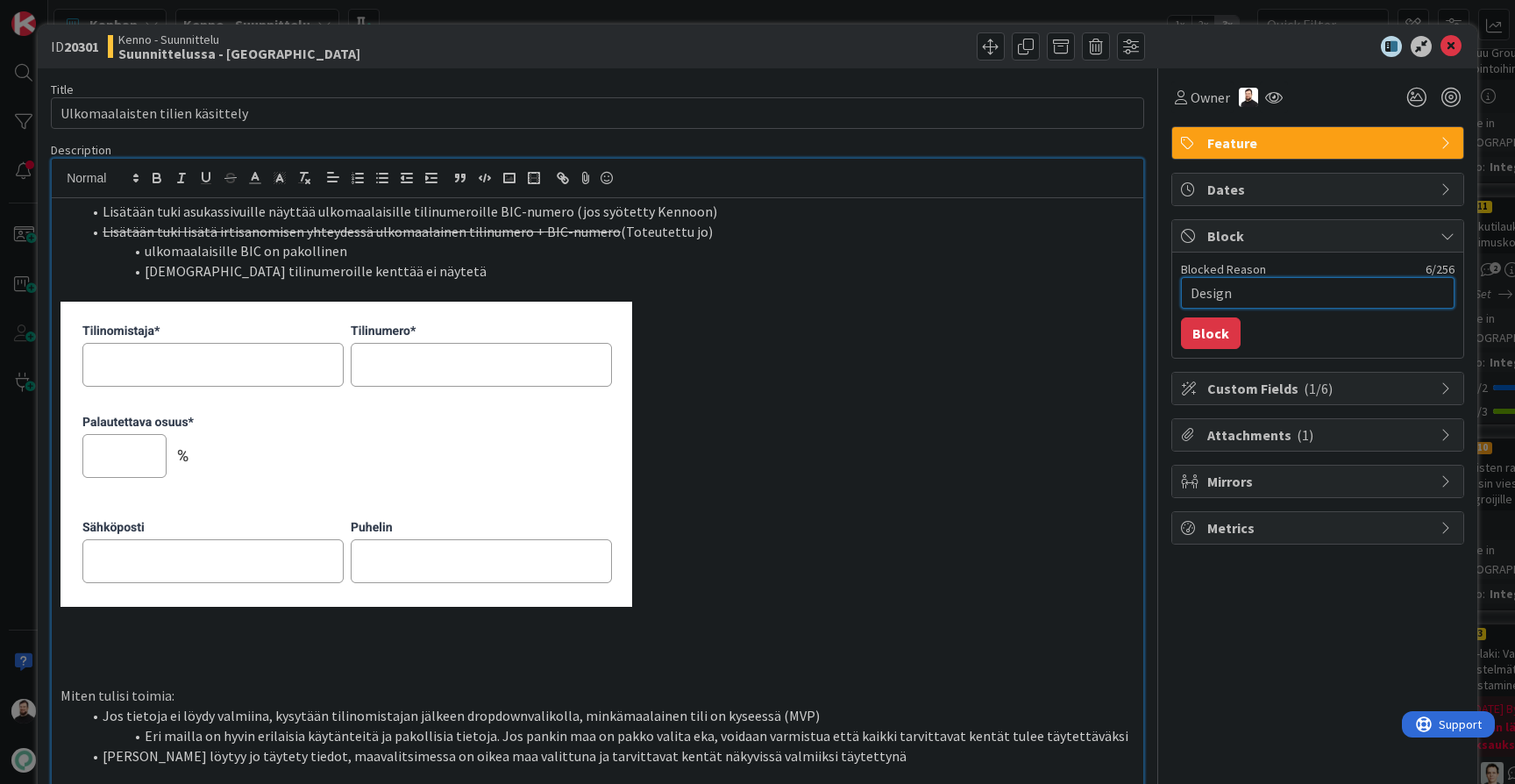
type textarea "x"
type textarea "Design s"
type textarea "x"
type textarea "Design sy"
type textarea "x"
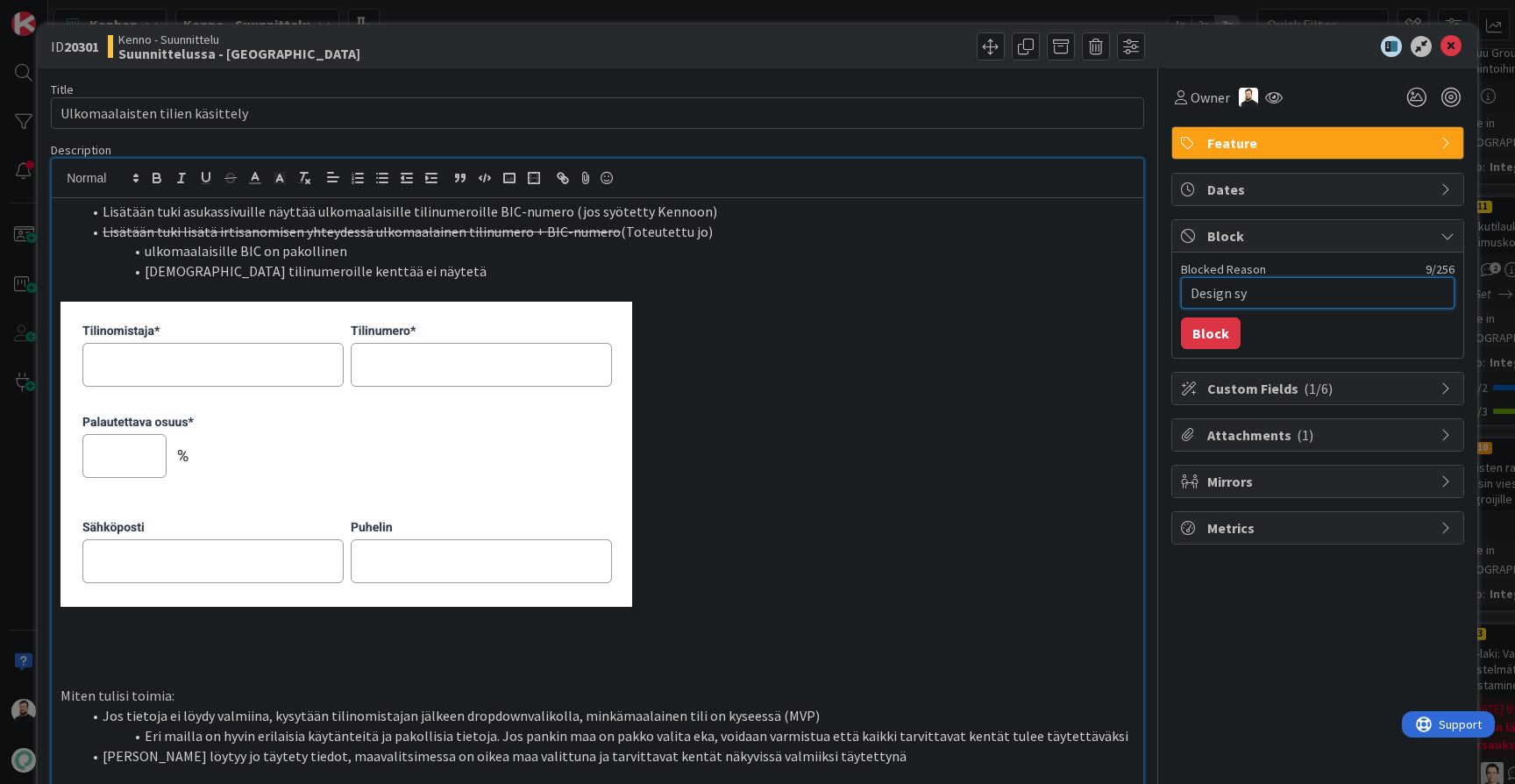
type textarea "Design syn"
type textarea "x"
type textarea "Design synk"
type textarea "x"
type textarea "Design synkk"
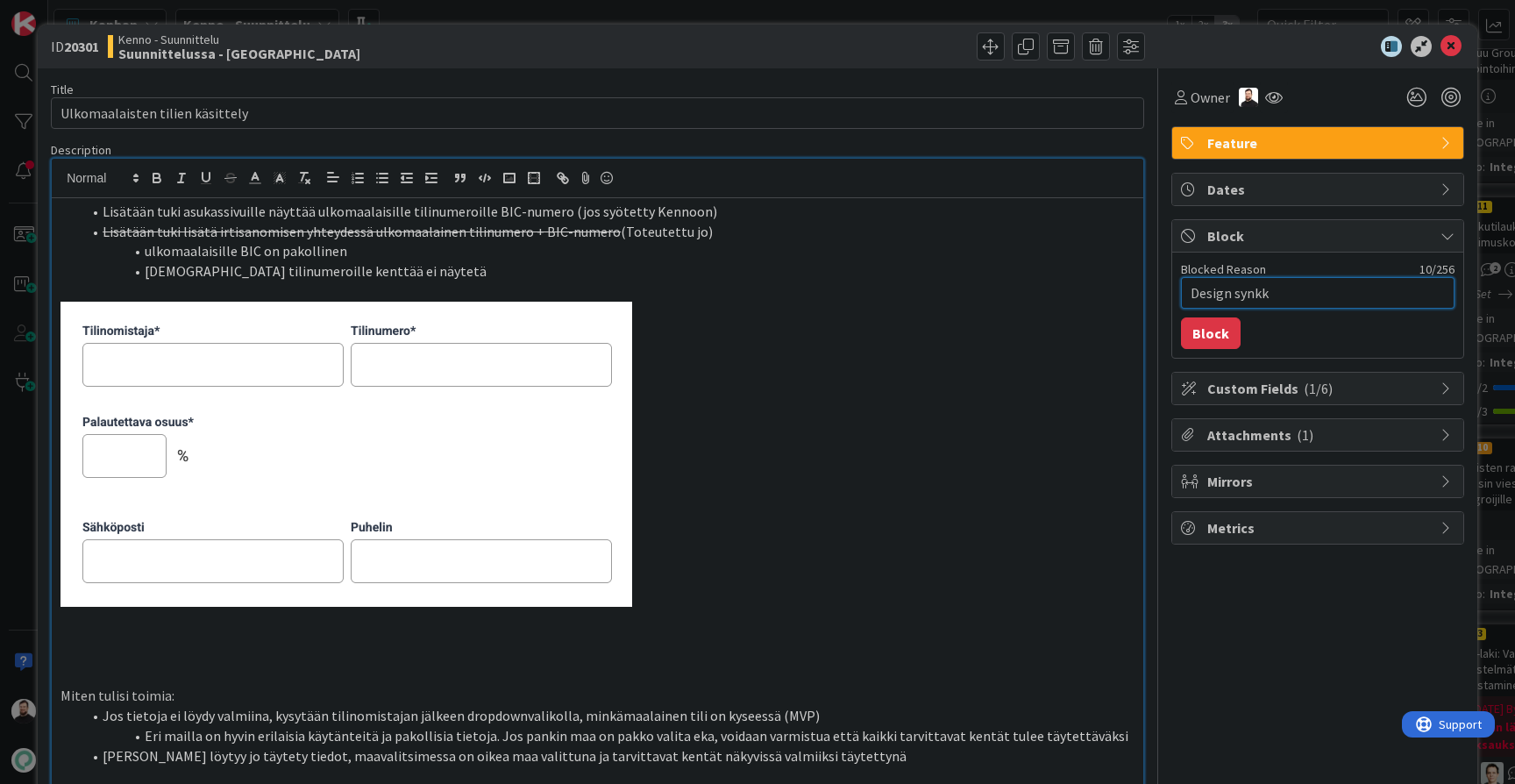
type textarea "x"
type textarea "Design synkka"
type textarea "x"
type textarea "Design synkka"
type textarea "x"
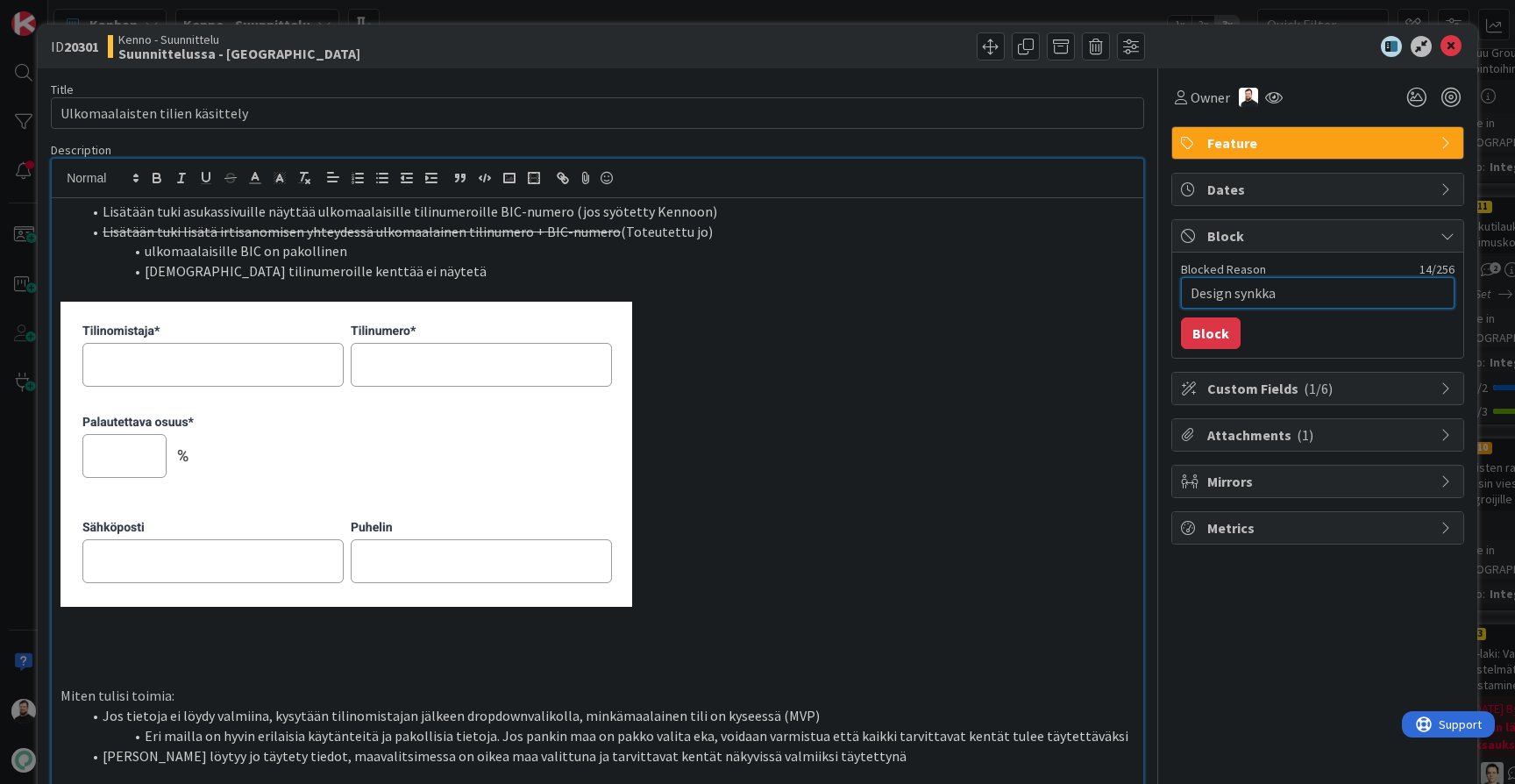
type textarea "Design synkka 1"
type textarea "x"
type textarea "Design synkka 19"
type textarea "x"
type textarea "Design synkka 19."
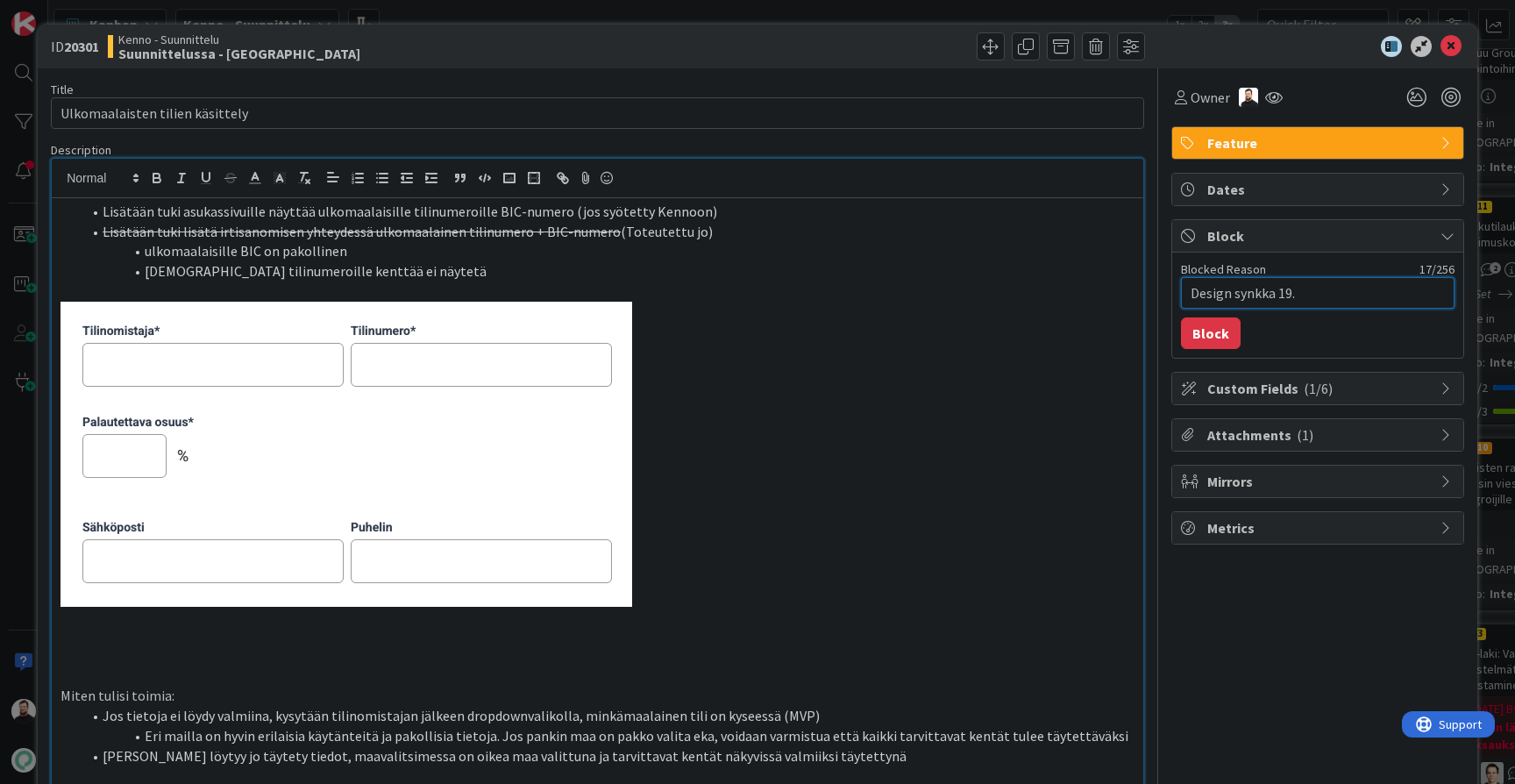
type textarea "x"
type textarea "Design synkka 19.8"
type textarea "x"
type textarea "Design synkka 19.8."
type textarea "x"
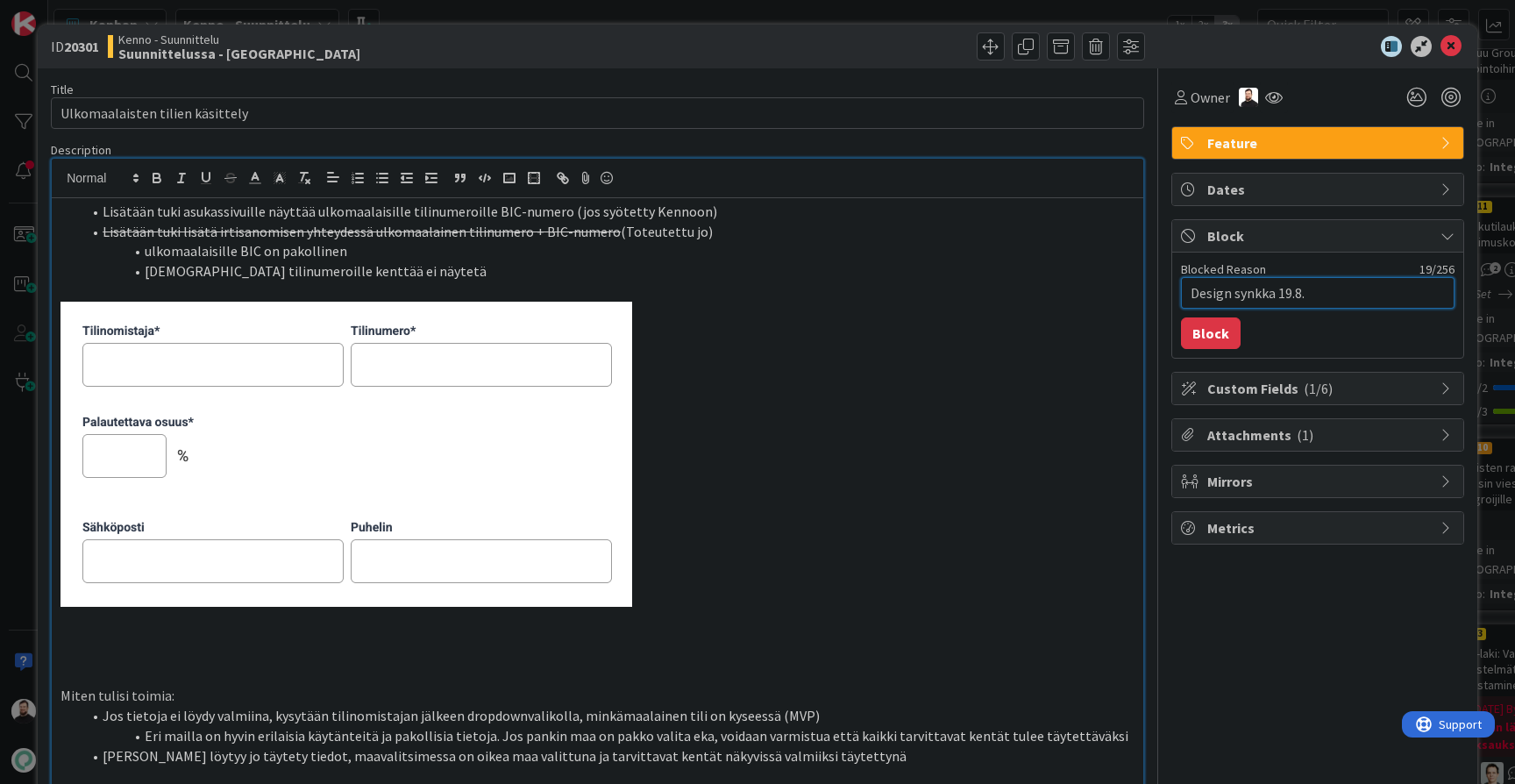
type textarea "Design synkka 19.8.2"
type textarea "x"
type textarea "Design synkka [DATE]"
type textarea "x"
type textarea "Design synkka 19.8.202"
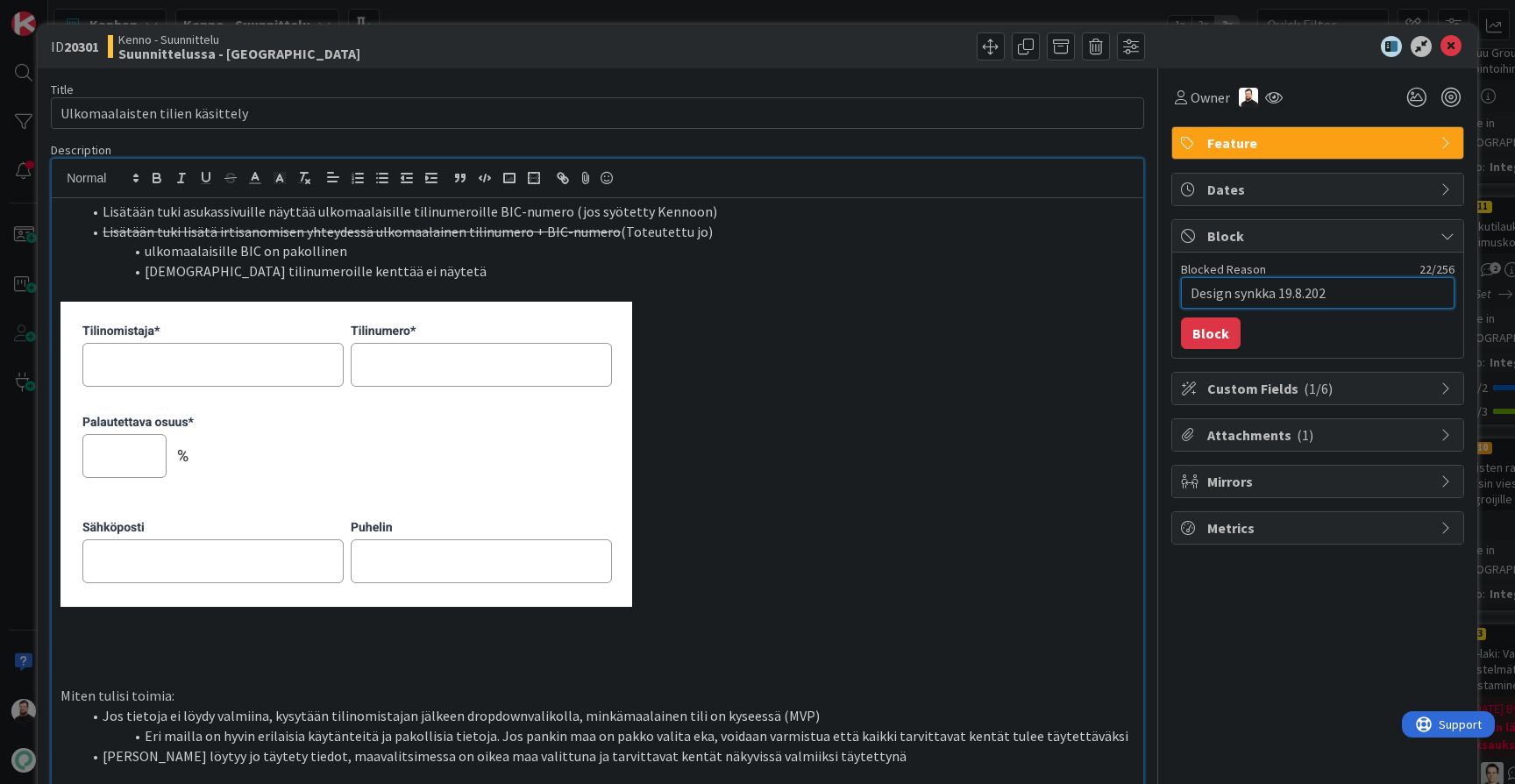
type textarea "x"
type textarea "Design synkka [DATE]"
click at [1211, 336] on button "Block" at bounding box center [1211, 333] width 60 height 32
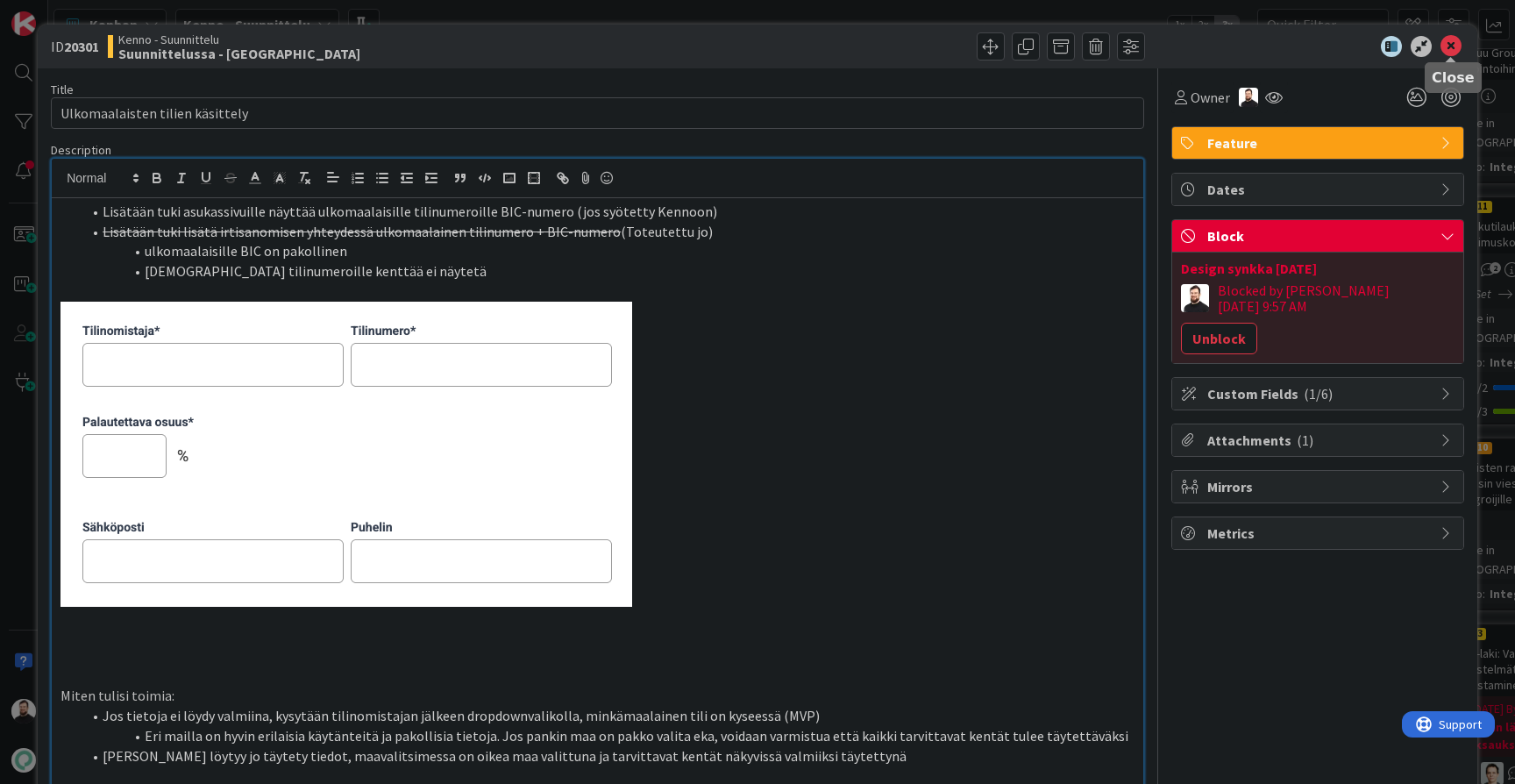
click at [1451, 42] on icon at bounding box center [1451, 46] width 21 height 21
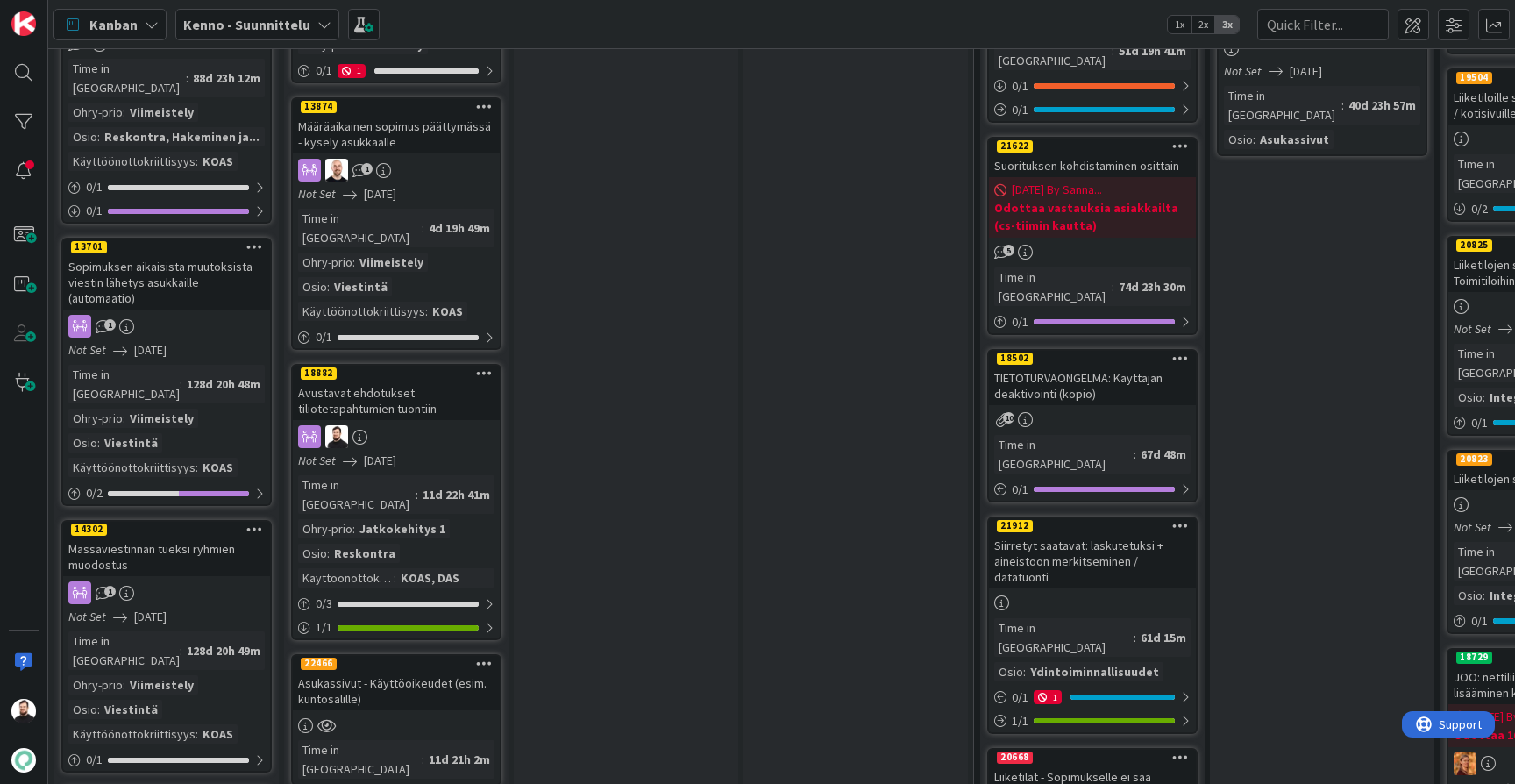
scroll to position [1693, 0]
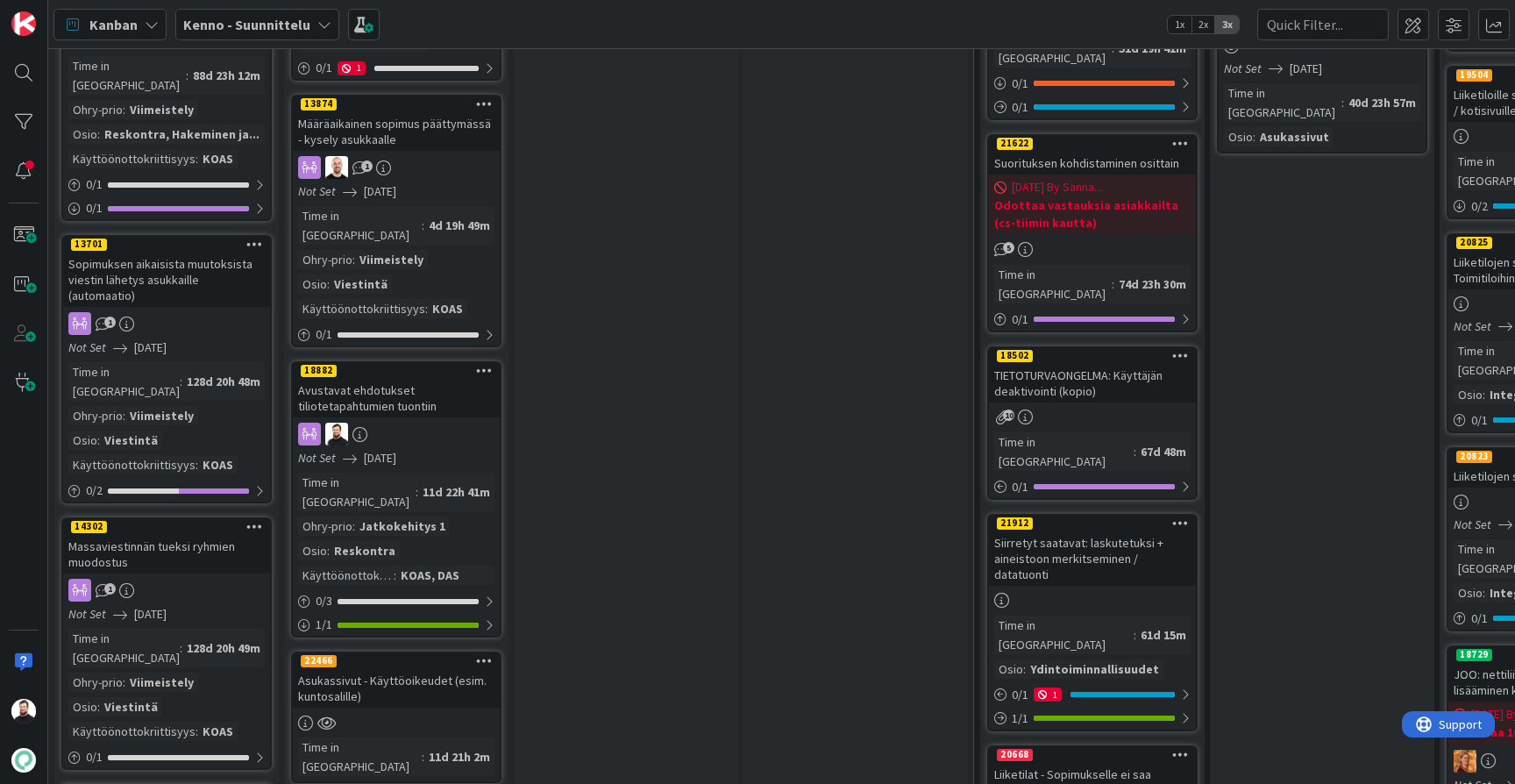
click at [413, 669] on div "Asukassivut - Käyttöoikeudet (esim. kuntosalille)" at bounding box center [397, 688] width 207 height 39
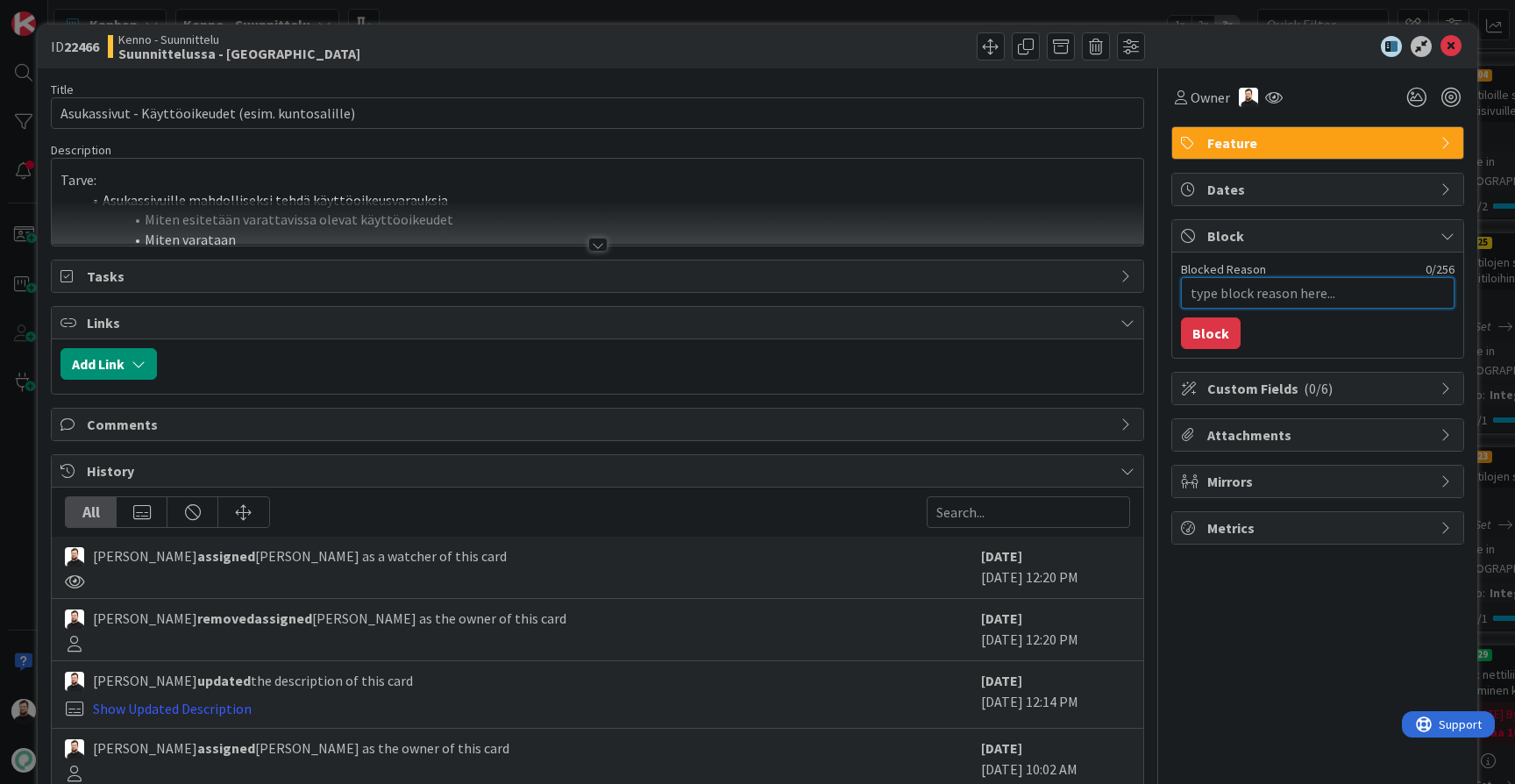
click at [1255, 286] on textarea "Blocked Reason" at bounding box center [1318, 292] width 274 height 32
paste textarea "Design synkka [DATE]"
type textarea "x"
type textarea "Design synkka [DATE]"
click at [1214, 337] on button "Block" at bounding box center [1211, 333] width 60 height 32
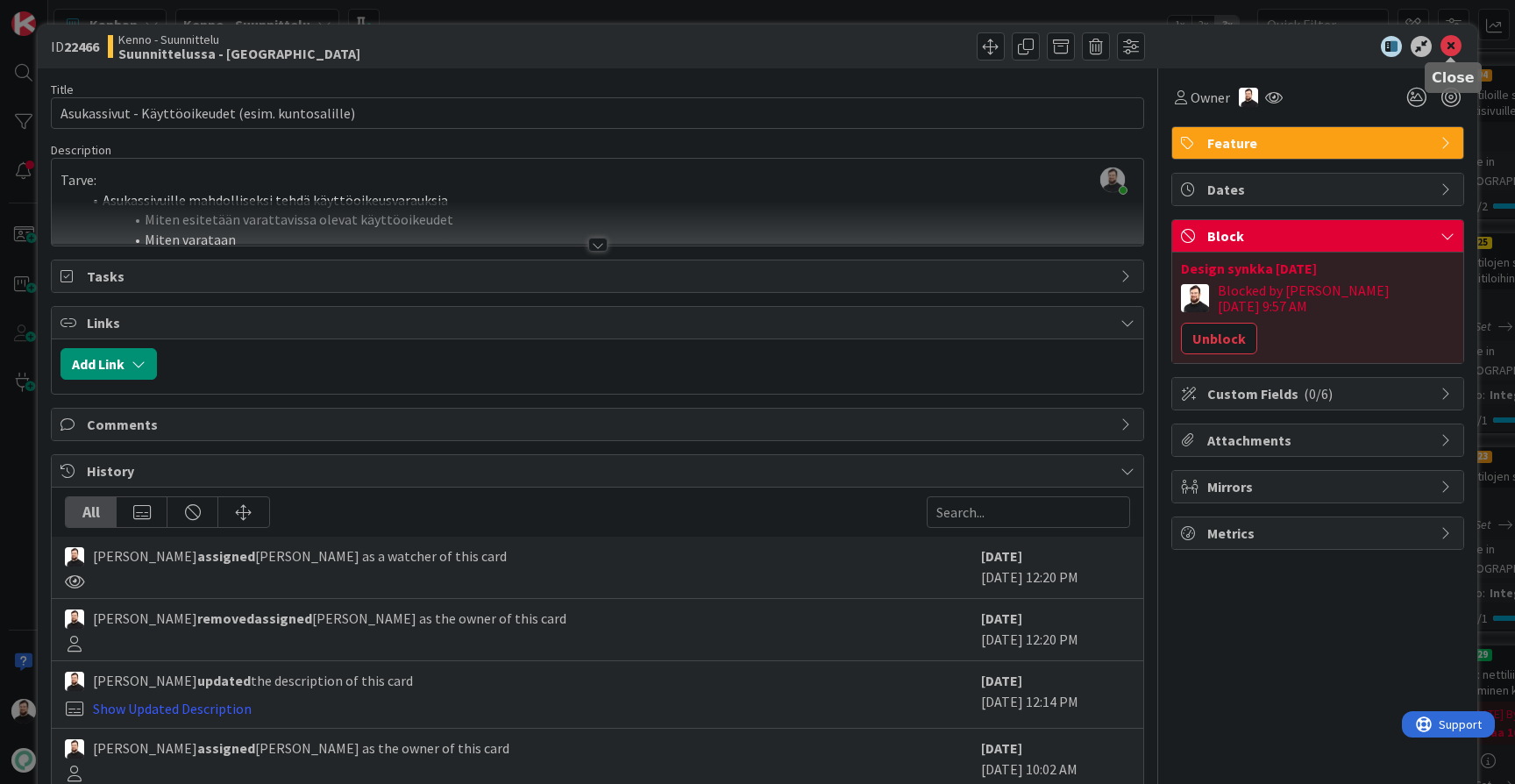
click at [1446, 38] on icon at bounding box center [1451, 46] width 21 height 21
